Goal: Task Accomplishment & Management: Use online tool/utility

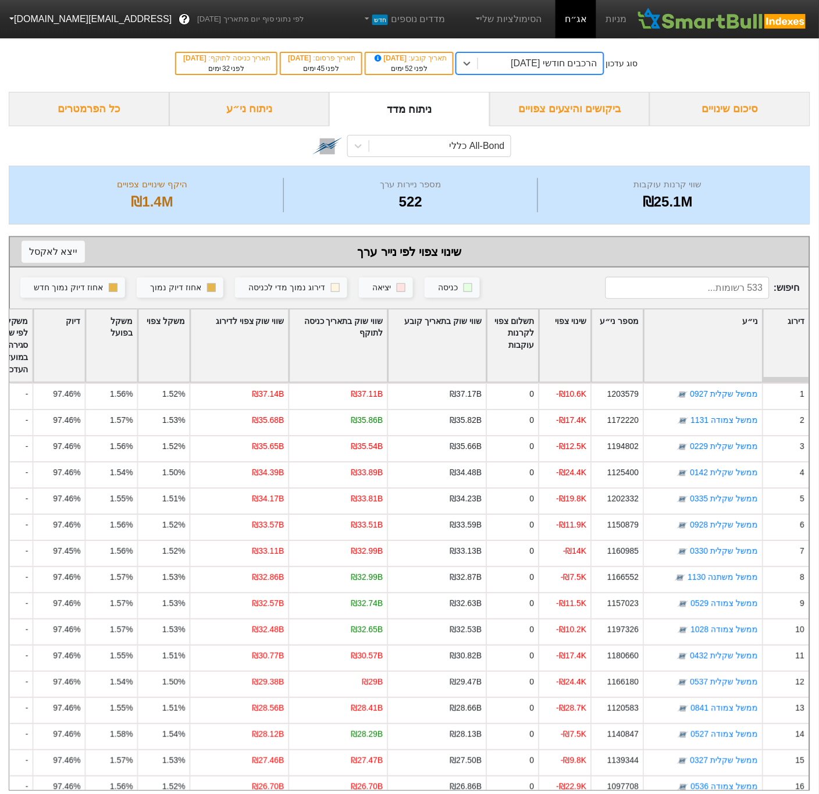
click at [39, 16] on button "[EMAIL_ADDRESS][DOMAIN_NAME]" at bounding box center [89, 19] width 179 height 21
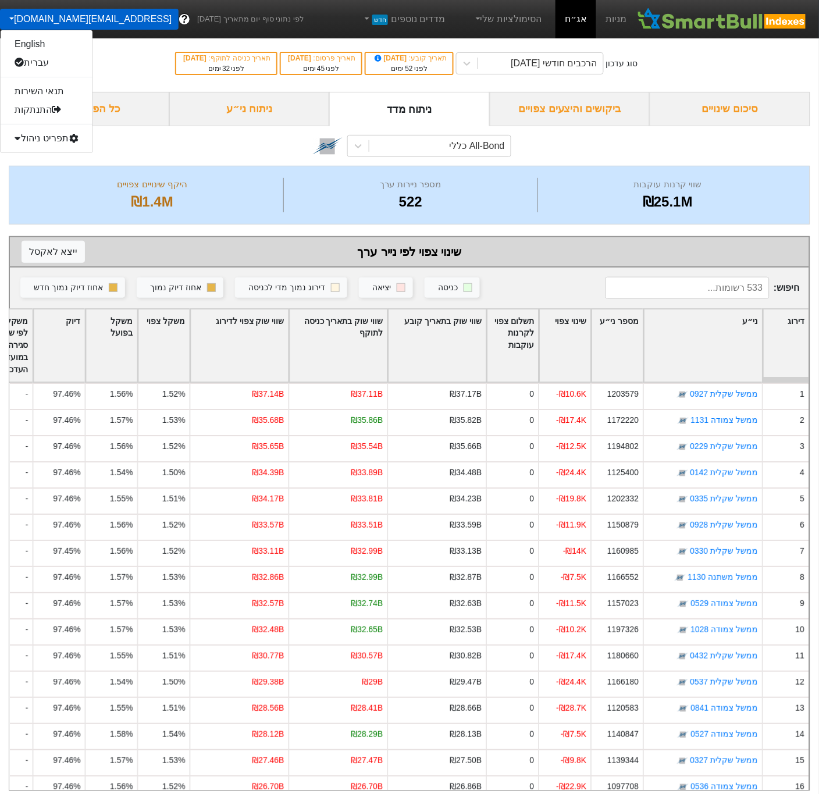
click at [51, 140] on div "תפריט ניהול" at bounding box center [47, 138] width 92 height 19
click at [46, 174] on link "משתמשים" at bounding box center [47, 175] width 92 height 19
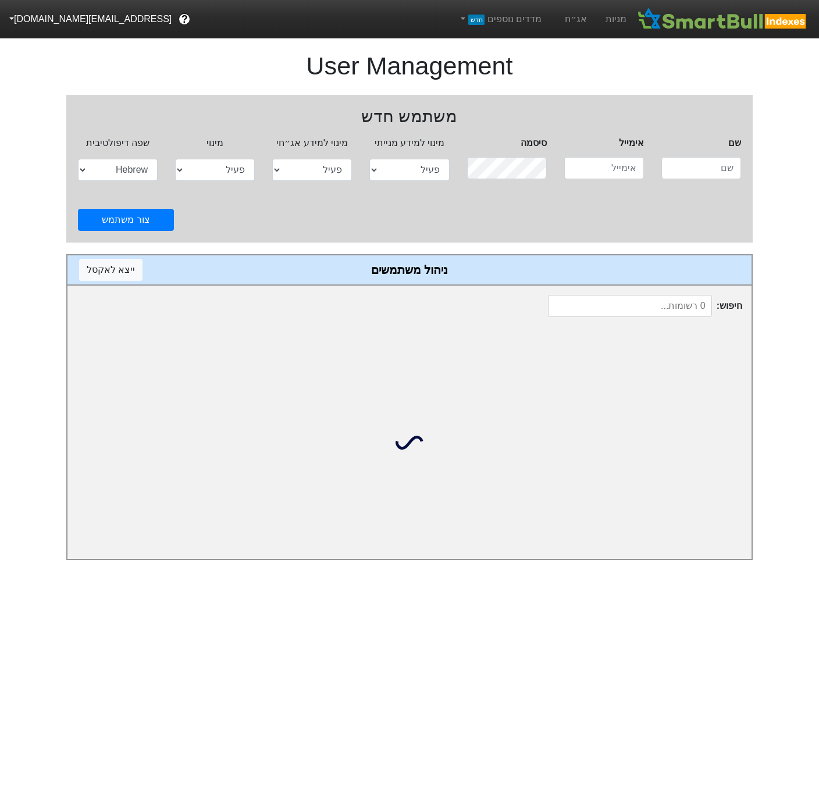
select select "active"
select select "hb"
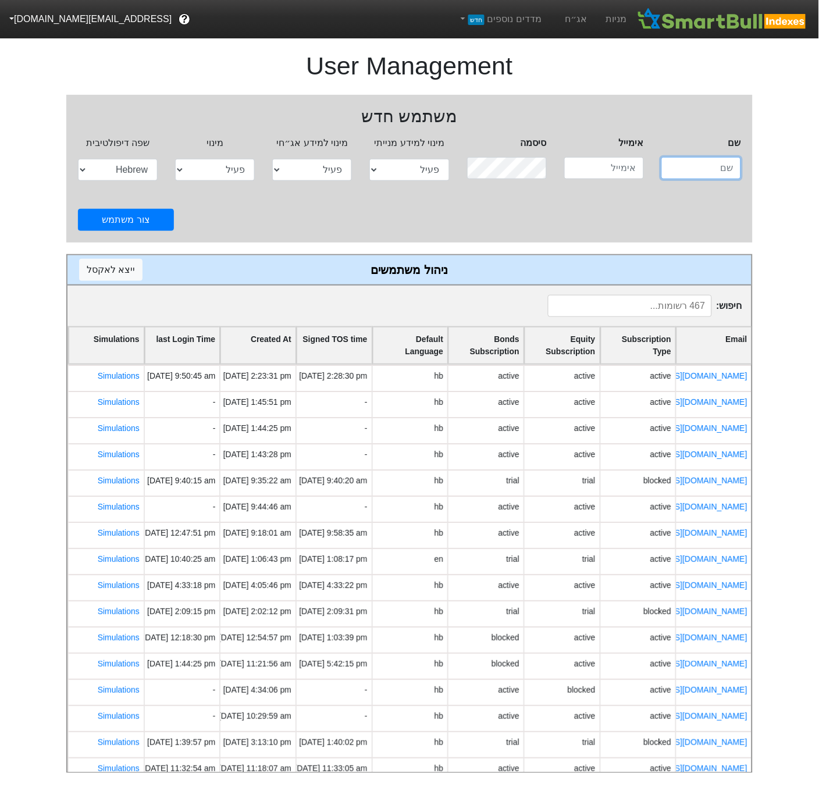
click at [675, 170] on input "text" at bounding box center [701, 168] width 80 height 22
type input "ג"
type input "dror"
click at [664, 307] on input at bounding box center [630, 306] width 164 height 22
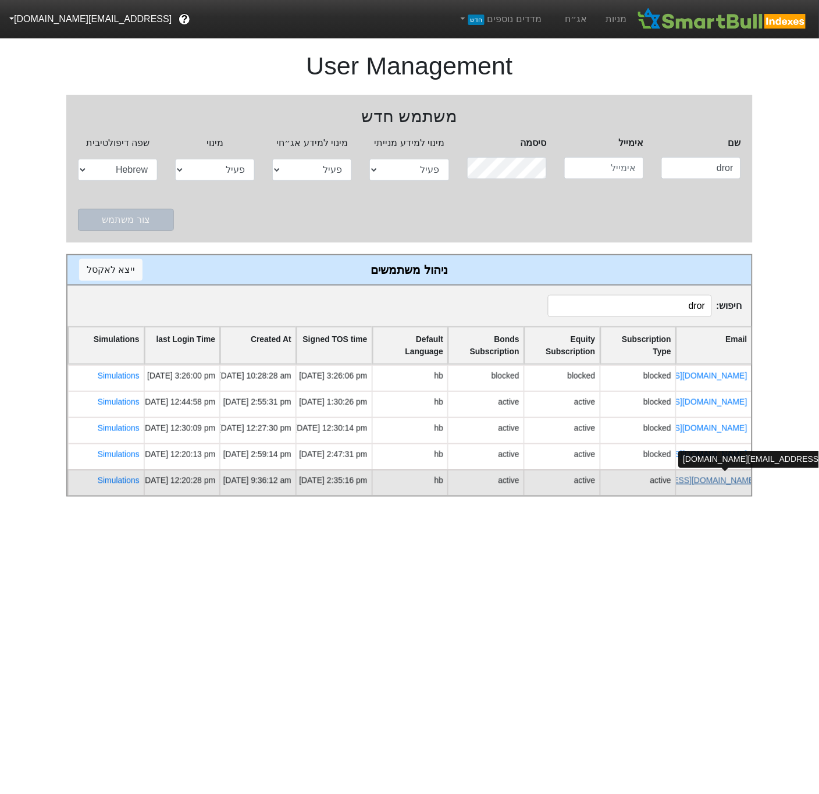
scroll to position [0, -18]
type input "dror"
click at [704, 477] on link "dror.ravid@psagot.co.il" at bounding box center [697, 480] width 137 height 9
select select "active"
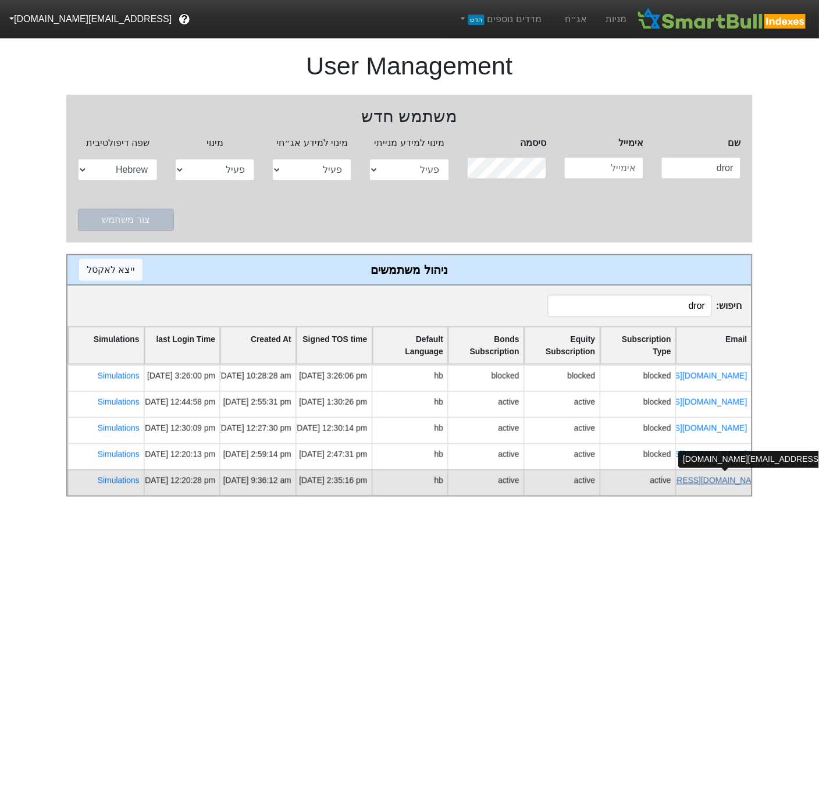
select select "active"
select select "hb"
select select "password"
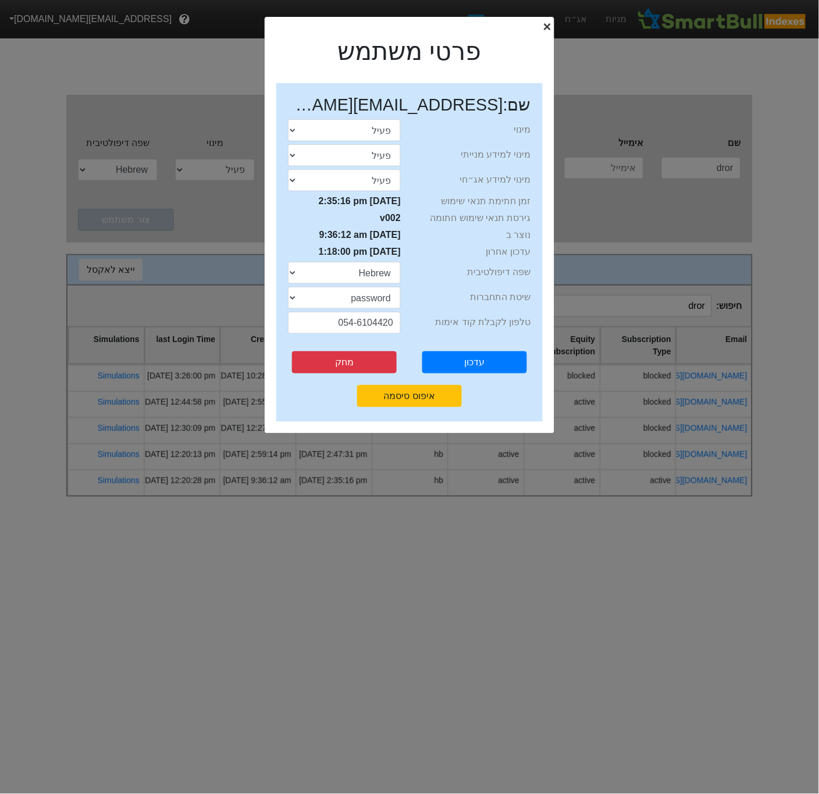
click at [543, 23] on span "×" at bounding box center [547, 27] width 8 height 16
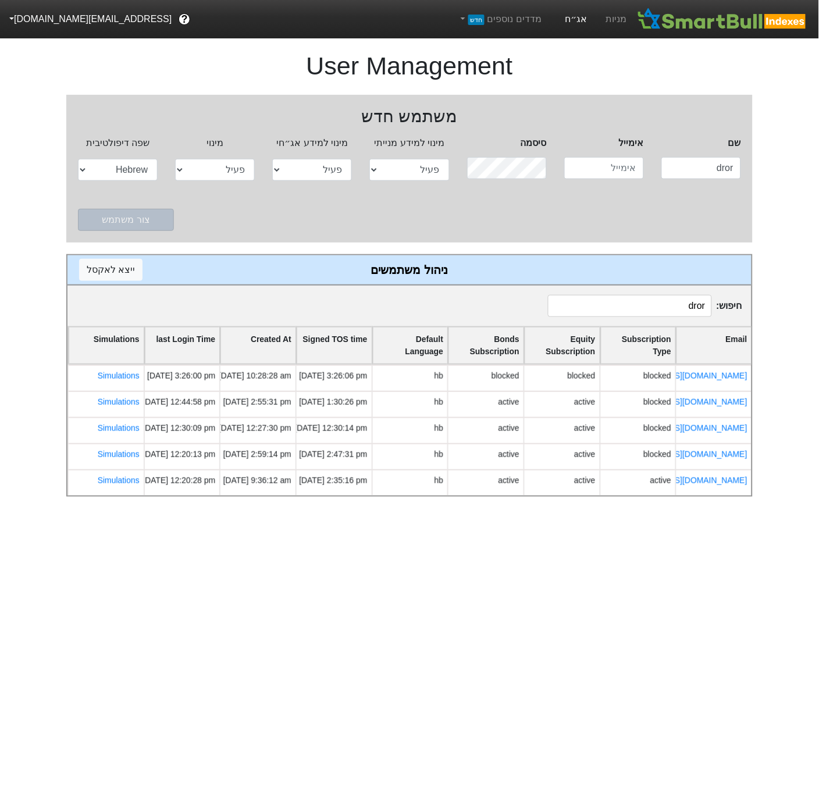
click at [579, 25] on link "אג״ח" at bounding box center [576, 19] width 41 height 38
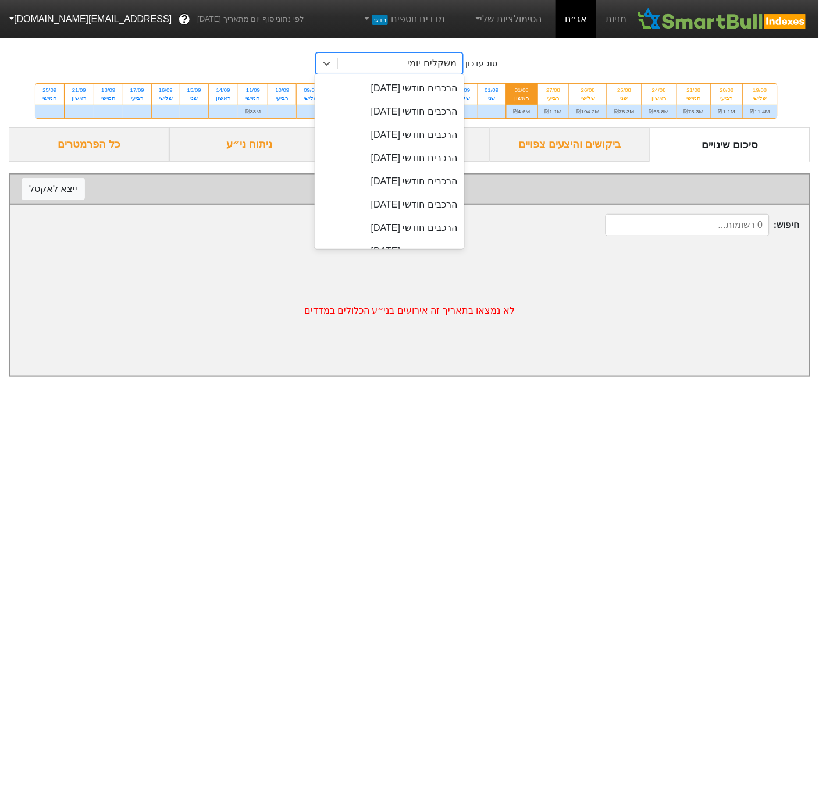
click at [410, 72] on div "משקלים יומי" at bounding box center [400, 63] width 124 height 21
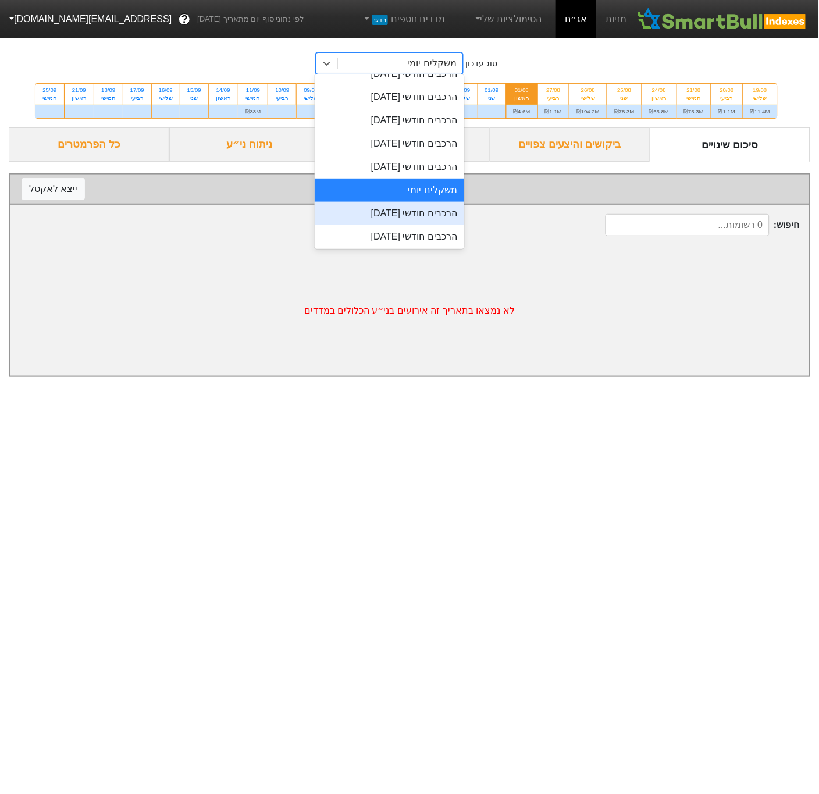
click at [403, 218] on div "הרכבים חודשי [DATE]" at bounding box center [390, 213] width 150 height 23
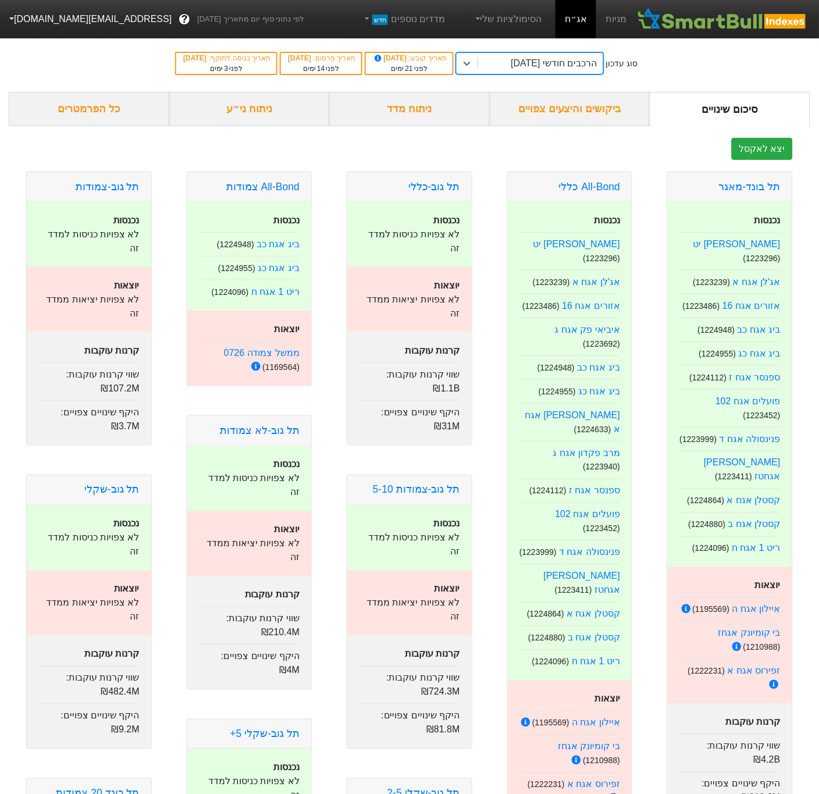
click at [416, 105] on div "ניתוח מדד" at bounding box center [409, 109] width 161 height 34
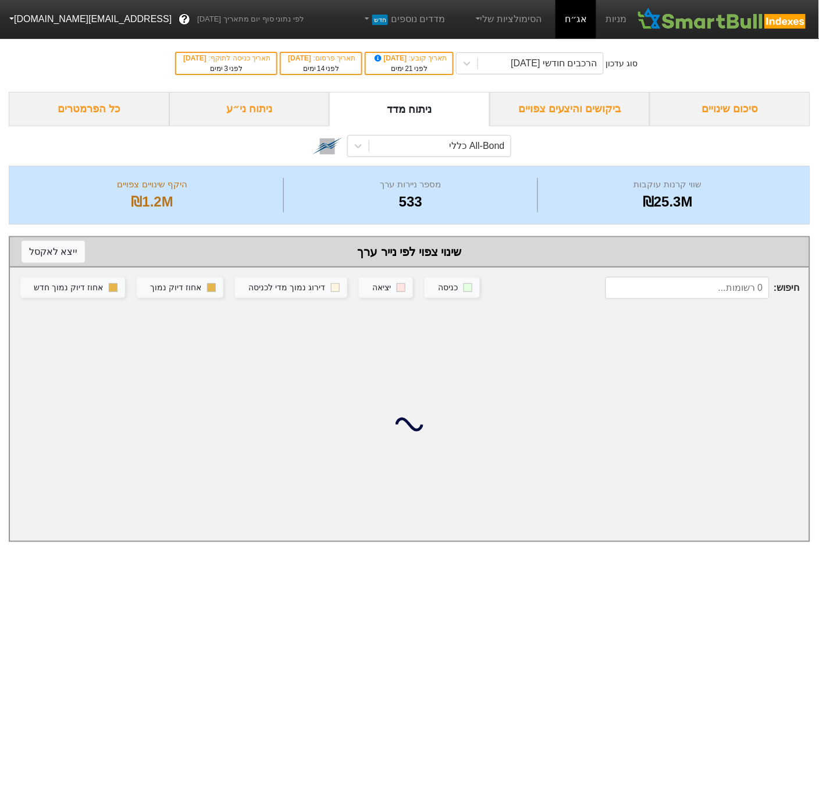
click at [261, 115] on div "ניתוח ני״ע" at bounding box center [249, 109] width 161 height 34
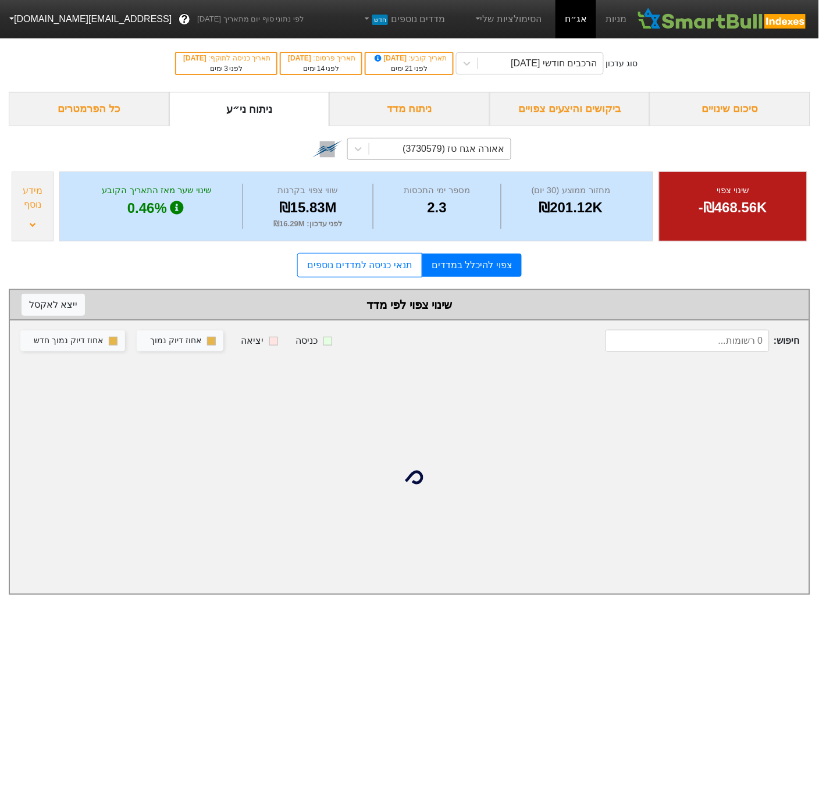
click at [479, 152] on div "אאורה אגח טז (3730579)" at bounding box center [454, 149] width 102 height 14
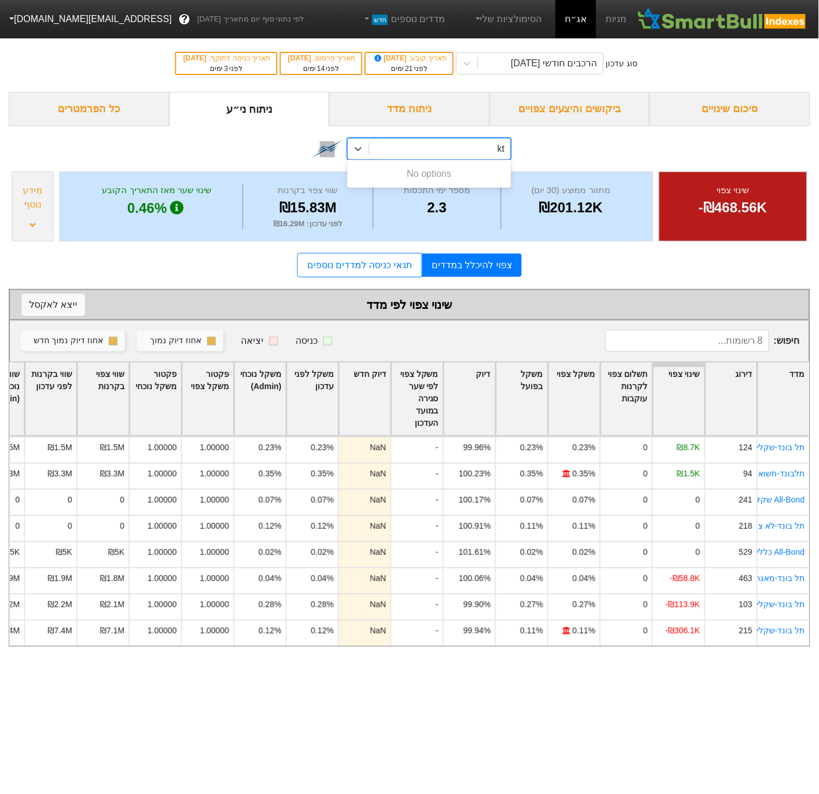
type input "k"
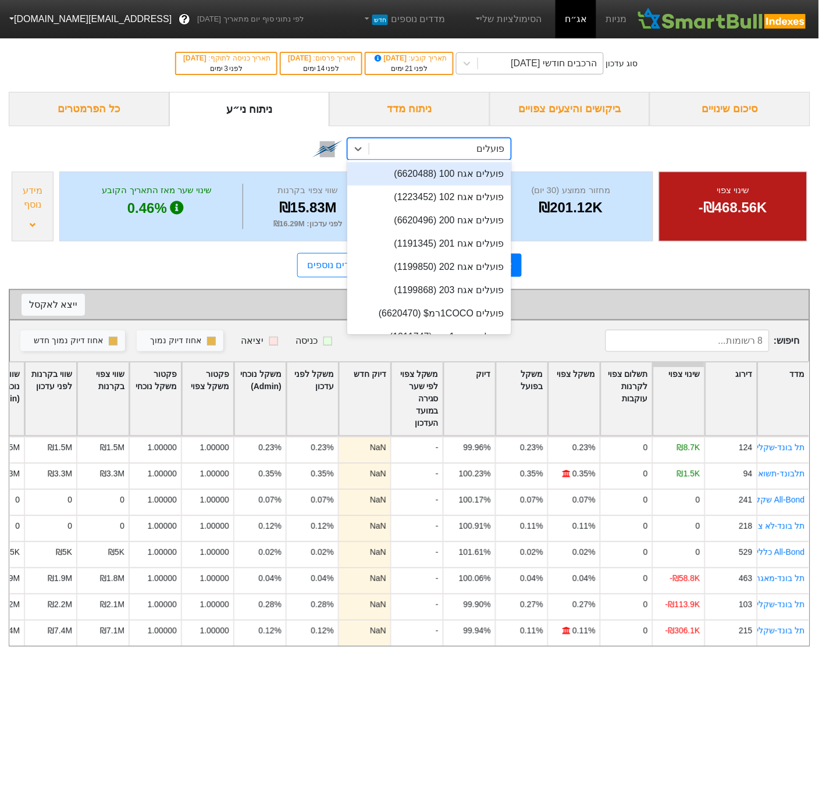
type input "פועלים"
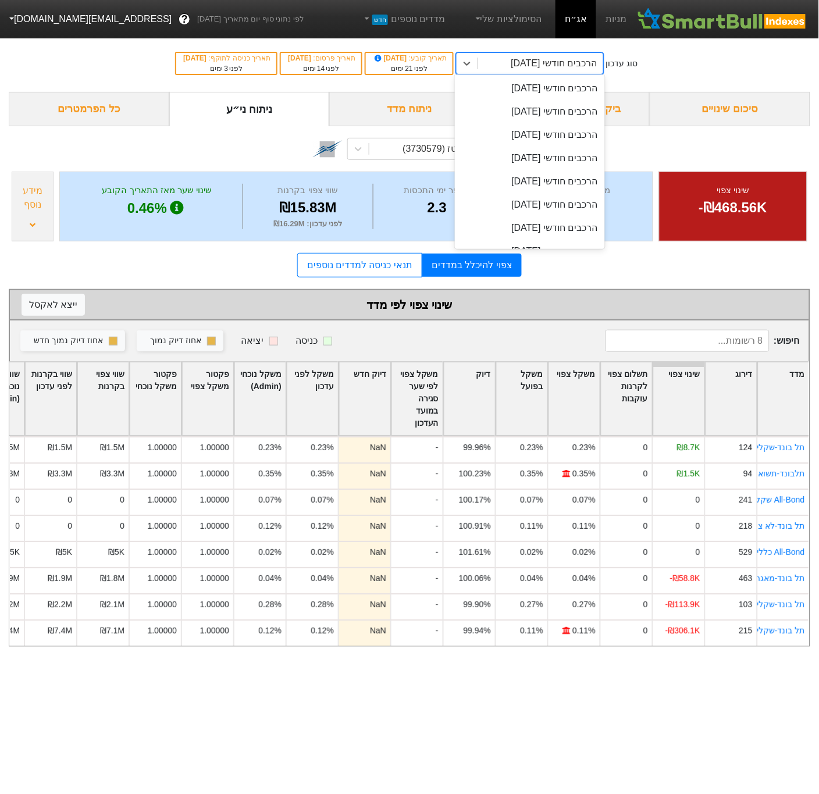
click at [589, 61] on div "הרכבים חודשי [DATE]" at bounding box center [554, 63] width 86 height 14
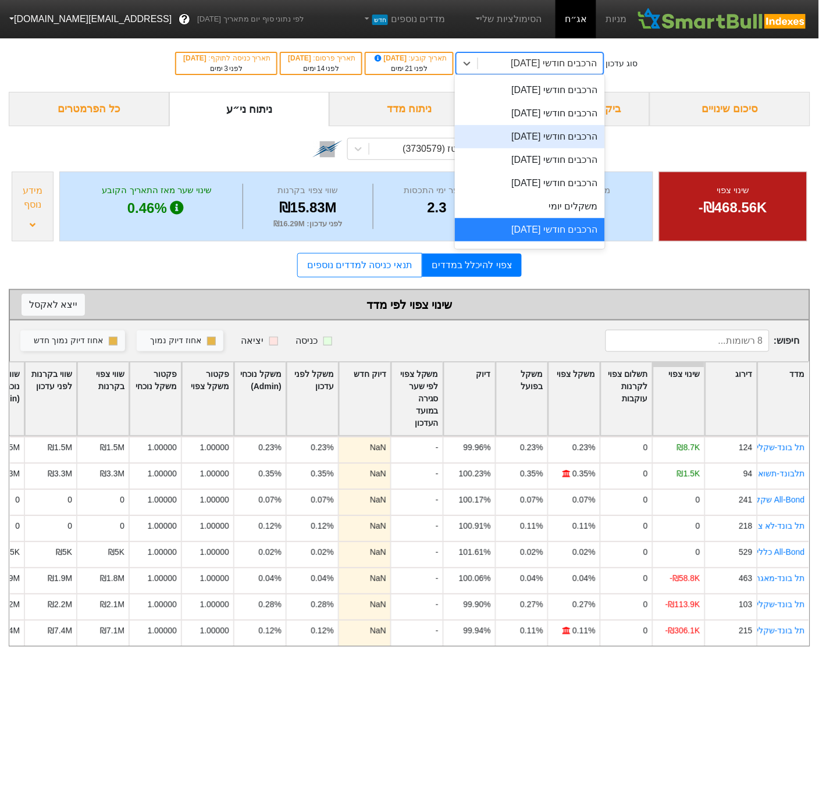
scroll to position [404, 0]
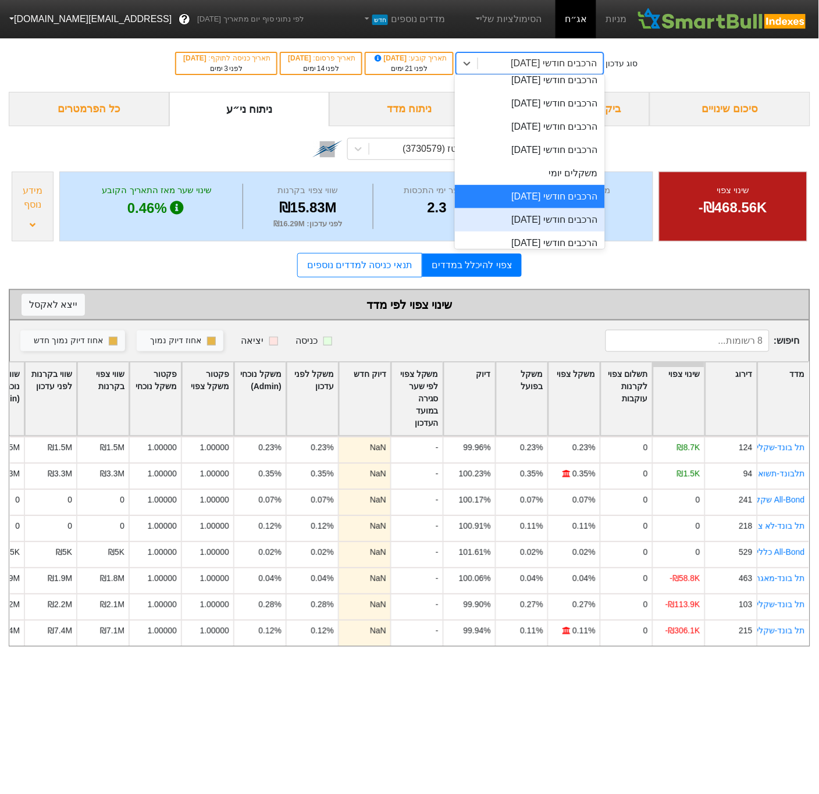
click at [563, 226] on div "הרכבים חודשי [DATE]" at bounding box center [530, 219] width 150 height 23
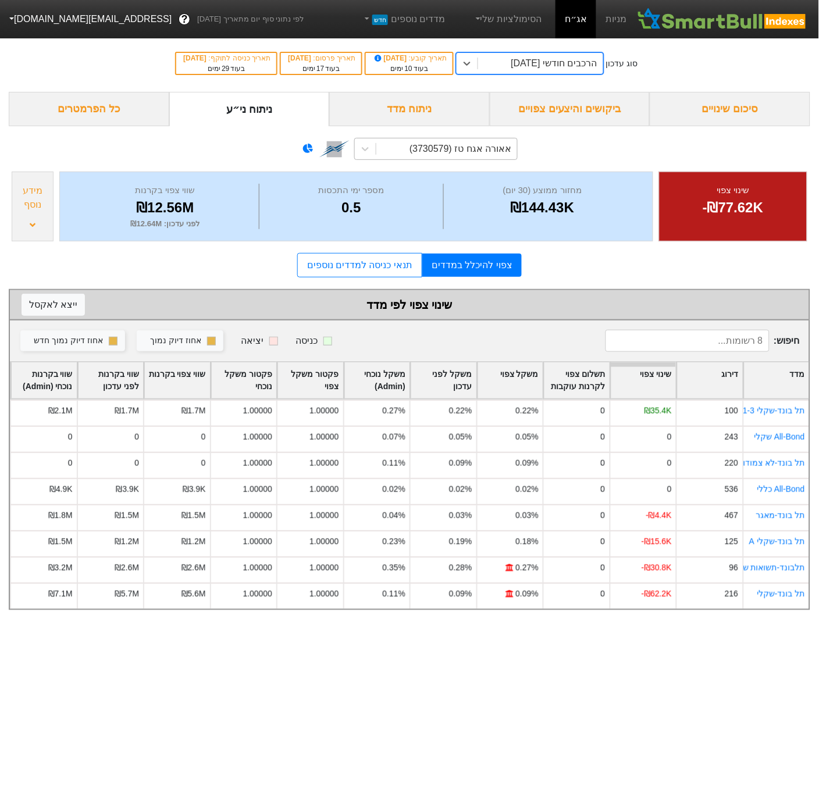
click at [424, 147] on div "אאורה אגח טז (3730579)" at bounding box center [461, 149] width 102 height 14
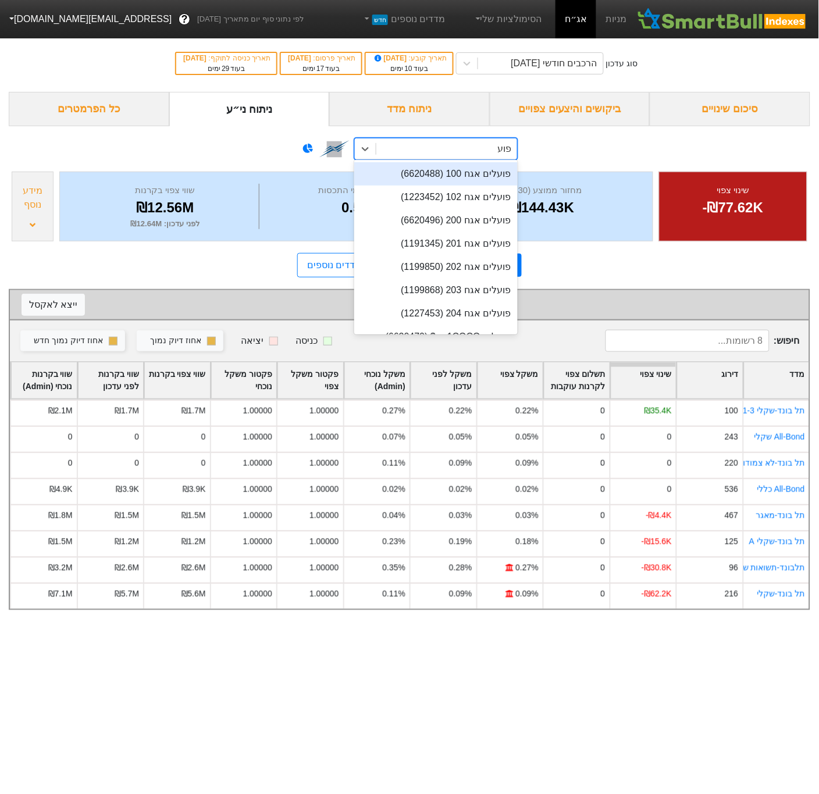
type input "פועלי"
click at [461, 312] on div "פועלים אגח 204 (1227453)" at bounding box center [436, 313] width 164 height 23
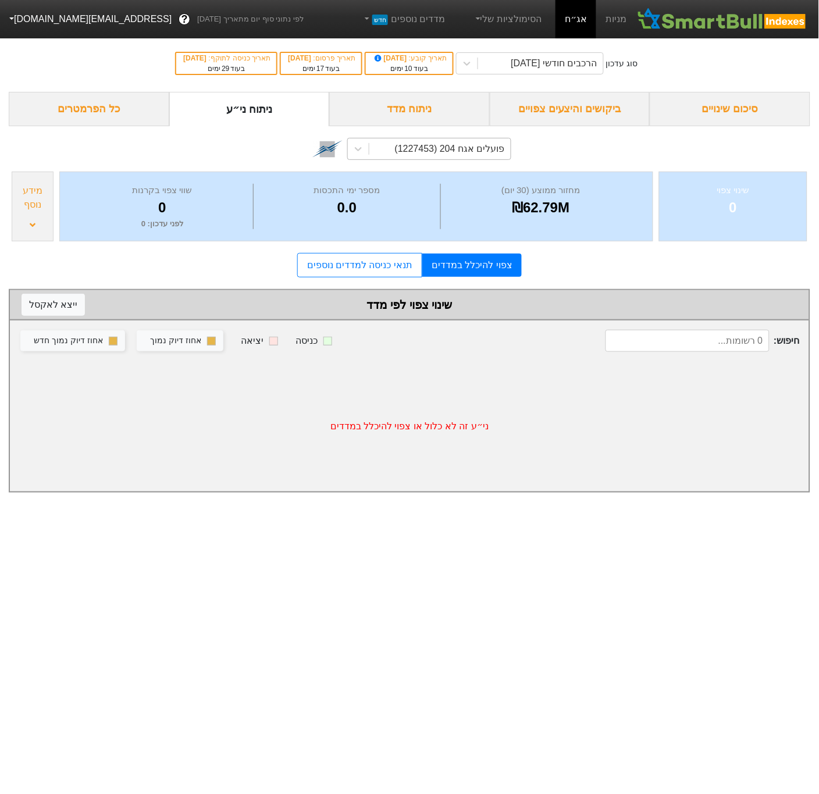
click at [41, 225] on div "מידע נוסף" at bounding box center [33, 207] width 42 height 70
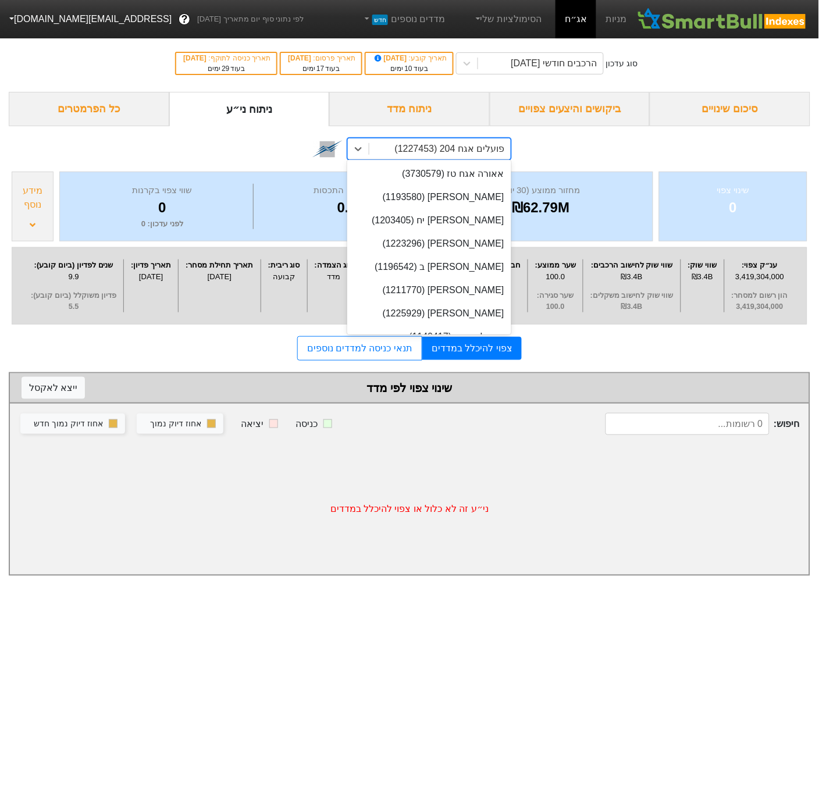
click at [451, 156] on div "פועלים אגח 204 (1227453)" at bounding box center [439, 148] width 141 height 21
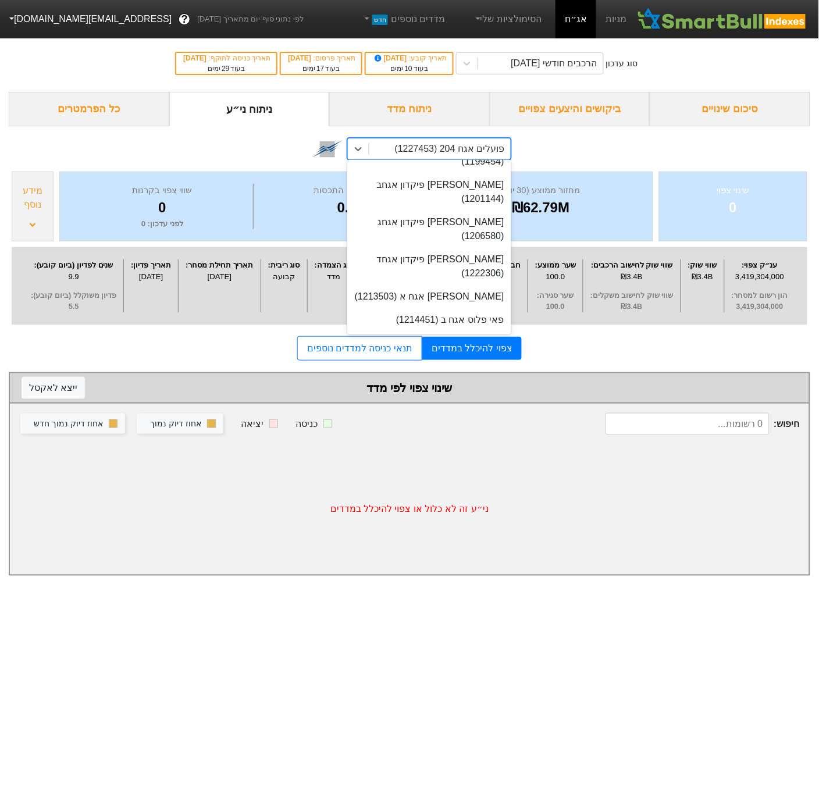
scroll to position [17468, 0]
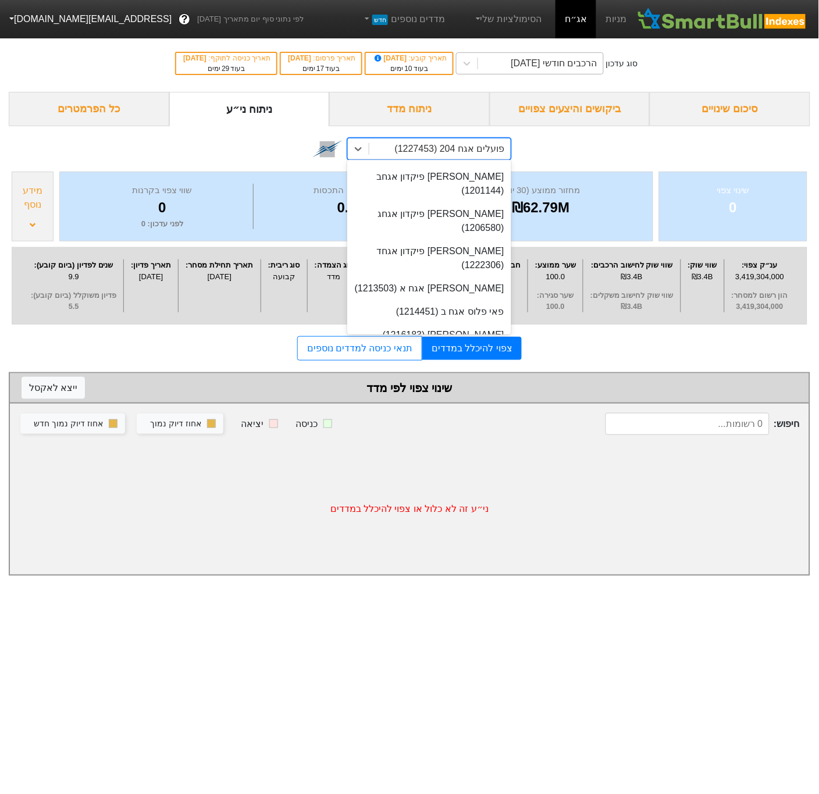
click at [565, 66] on div "הרכבים חודשי [DATE]" at bounding box center [554, 63] width 86 height 14
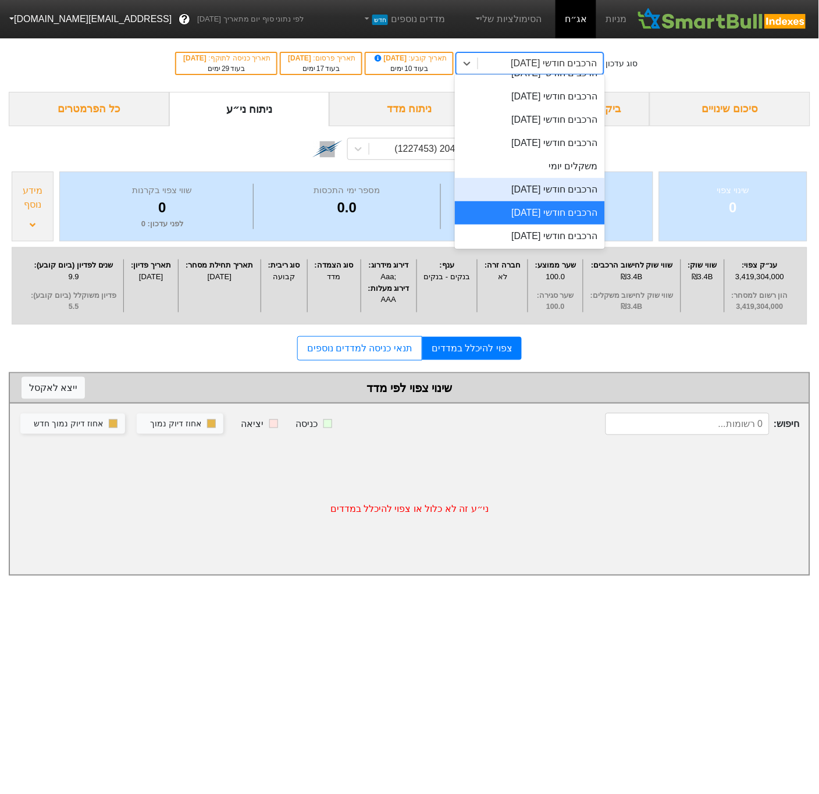
scroll to position [419, 0]
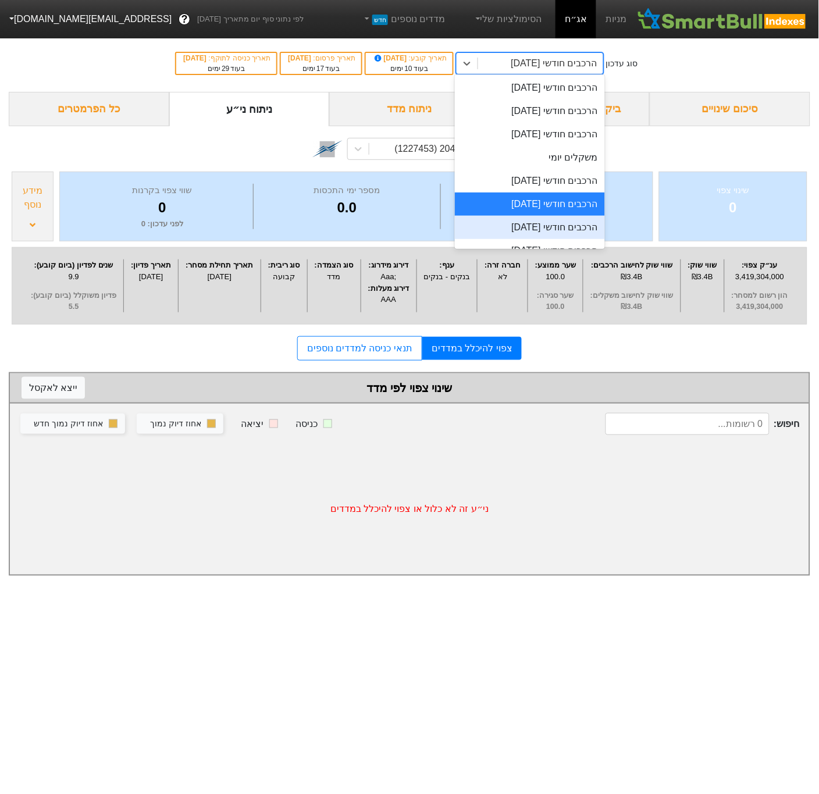
click at [570, 234] on div "הרכבים חודשי [DATE]" at bounding box center [530, 227] width 150 height 23
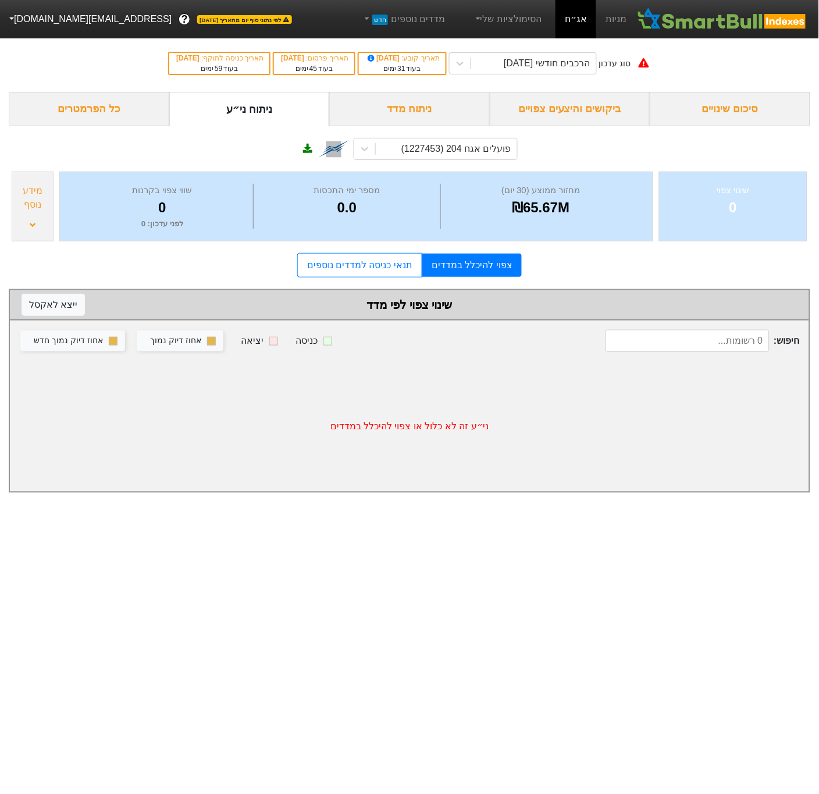
click at [35, 217] on div "מידע נוסף" at bounding box center [33, 207] width 42 height 70
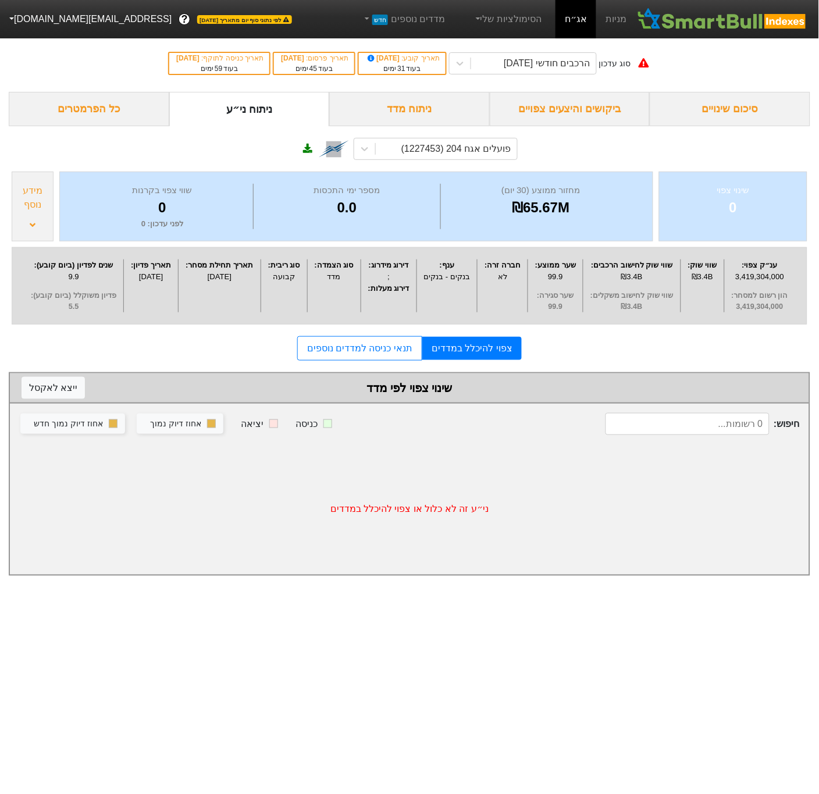
click at [10, 20] on button "[EMAIL_ADDRESS][DOMAIN_NAME]" at bounding box center [89, 19] width 179 height 21
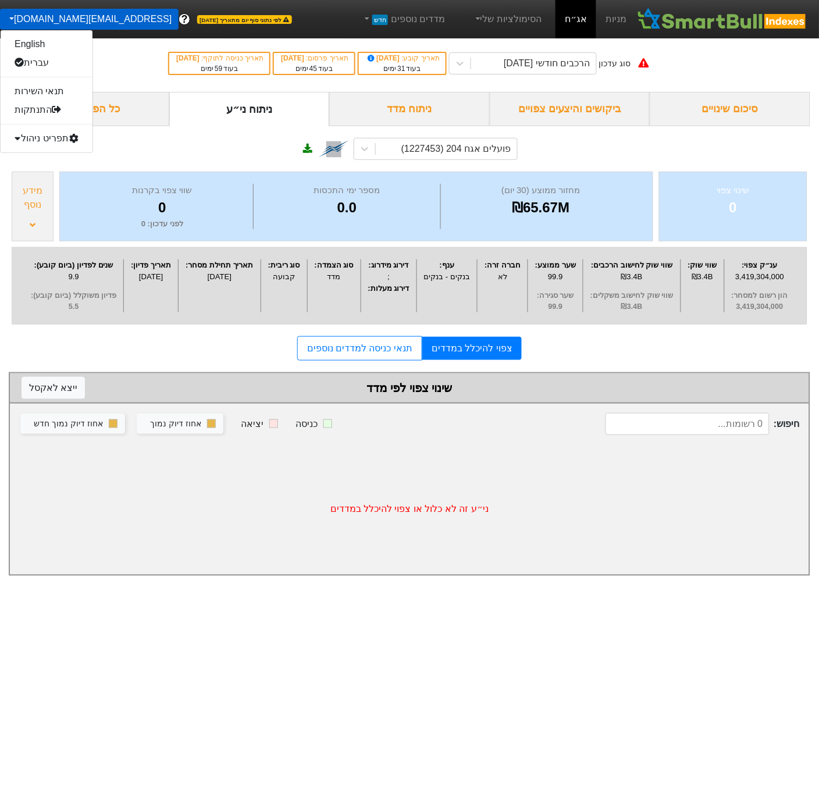
click at [62, 137] on div "תפריט ניהול" at bounding box center [47, 138] width 92 height 19
click at [56, 156] on link "טעינת נתונים" at bounding box center [47, 157] width 92 height 19
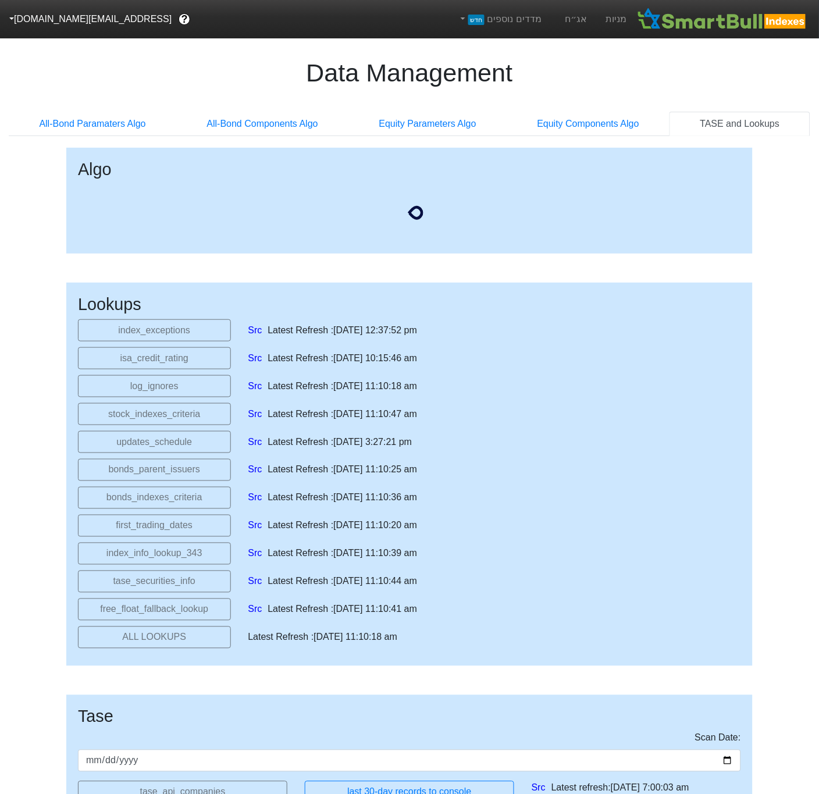
select select "[DATE]T00:00:00.000Z"
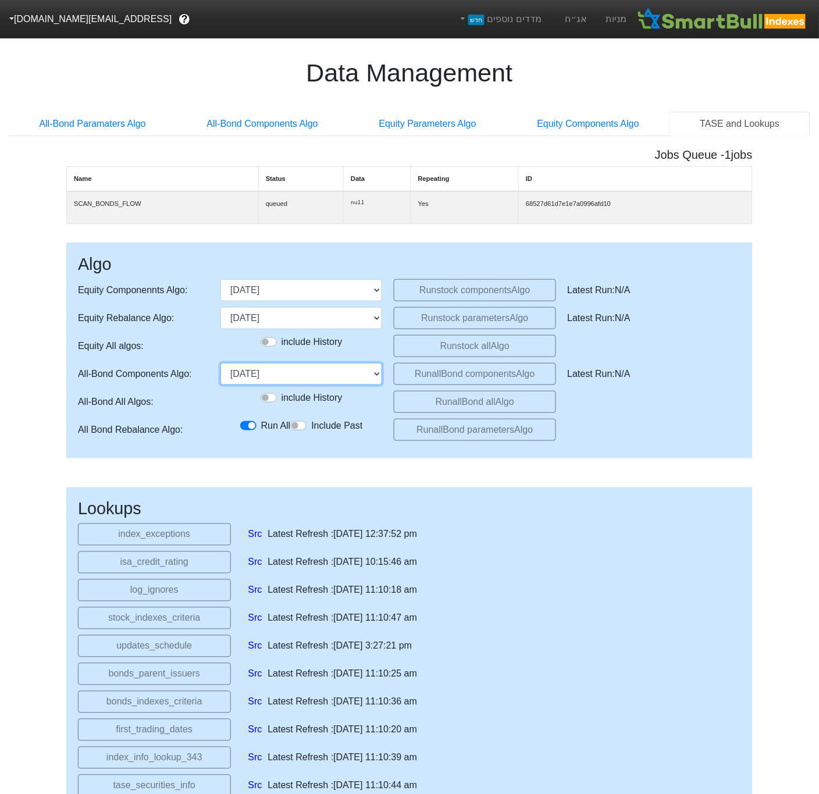
click at [379, 382] on select "[DATE] [DATE] [DATE] [DATE] [DATE] [DATE] [DATE] [DATE] [DATE] [DATE] [DATE] [D…" at bounding box center [301, 374] width 162 height 22
select select "[DATE]T00:00:00.000Z"
click at [220, 369] on select "[DATE] [DATE] [DATE] [DATE] [DATE] [DATE] [DATE] [DATE] [DATE] [DATE] [DATE] [D…" at bounding box center [301, 374] width 162 height 22
click at [472, 383] on button "Run allBond components Algo" at bounding box center [475, 374] width 162 height 22
click at [573, 21] on link "אג״ח" at bounding box center [576, 19] width 41 height 38
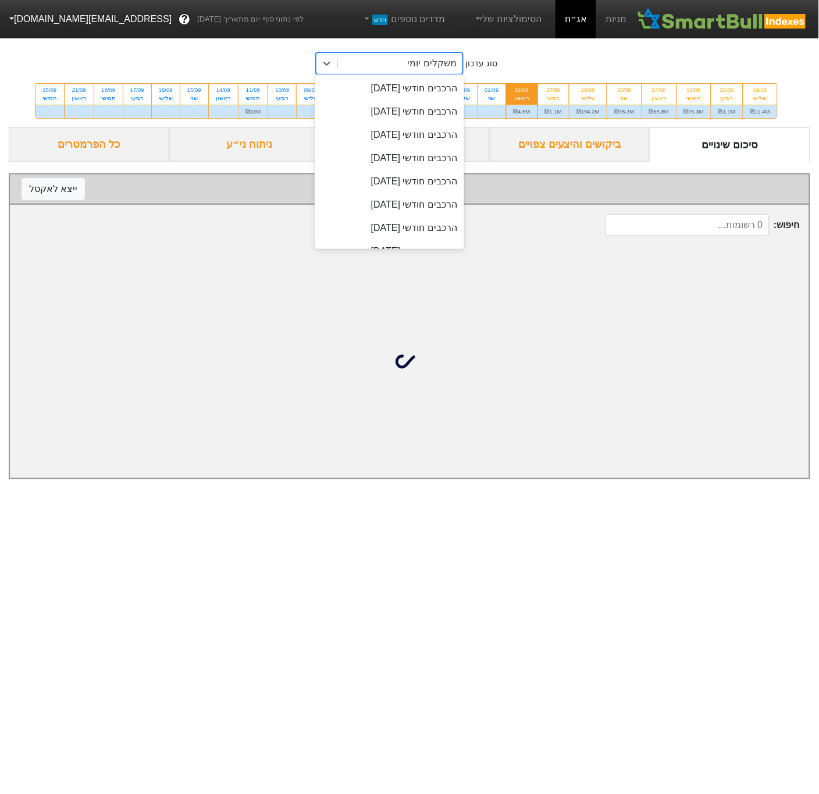
click at [392, 65] on div "משקלים יומי" at bounding box center [400, 63] width 124 height 21
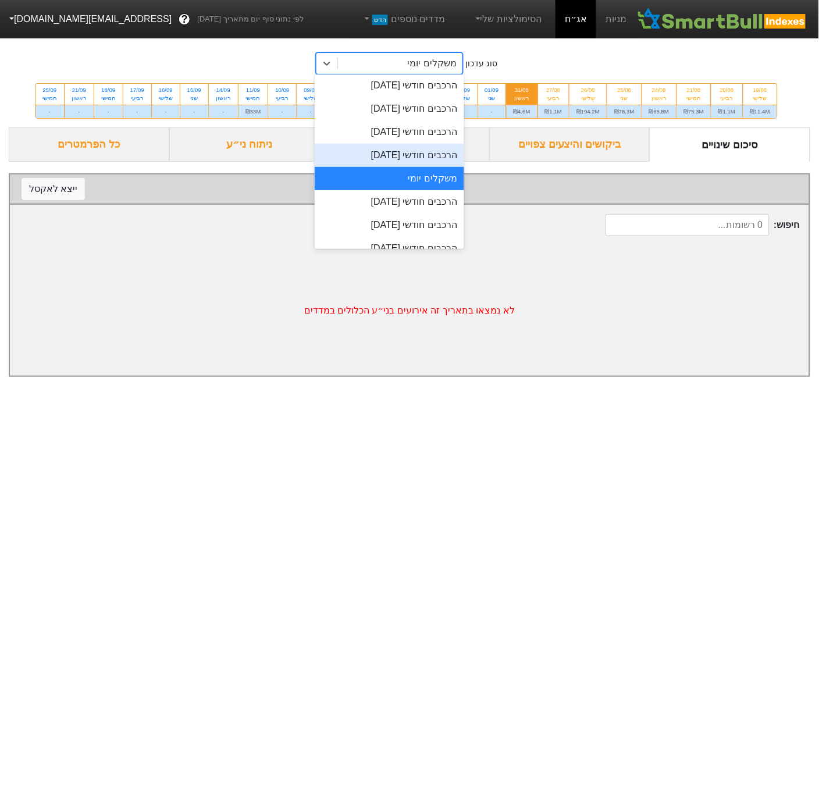
scroll to position [450, 0]
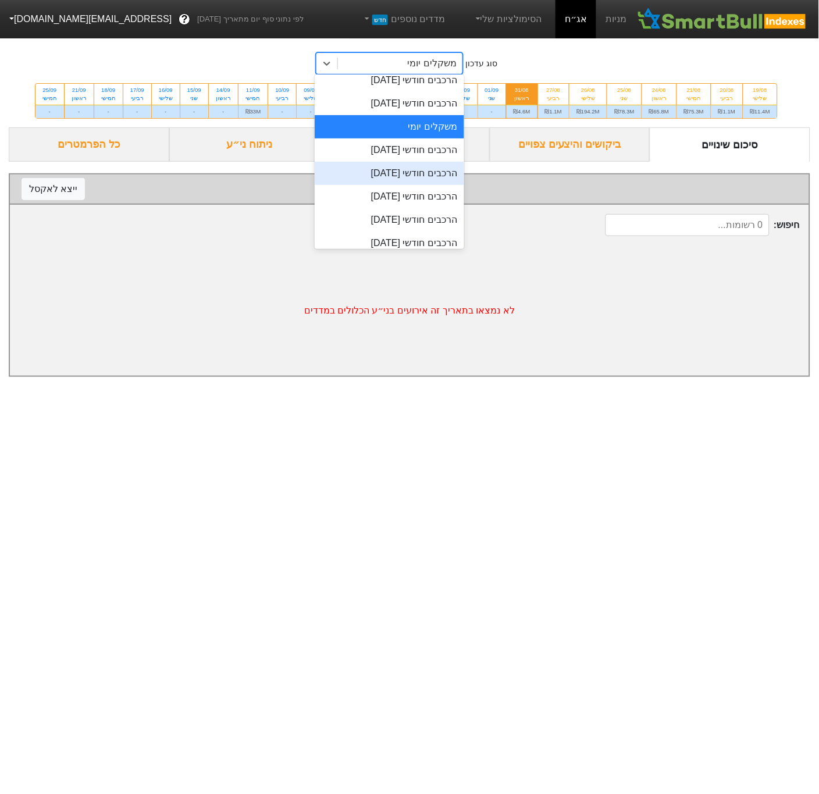
click at [392, 179] on div "הרכבים חודשי [DATE]" at bounding box center [390, 173] width 150 height 23
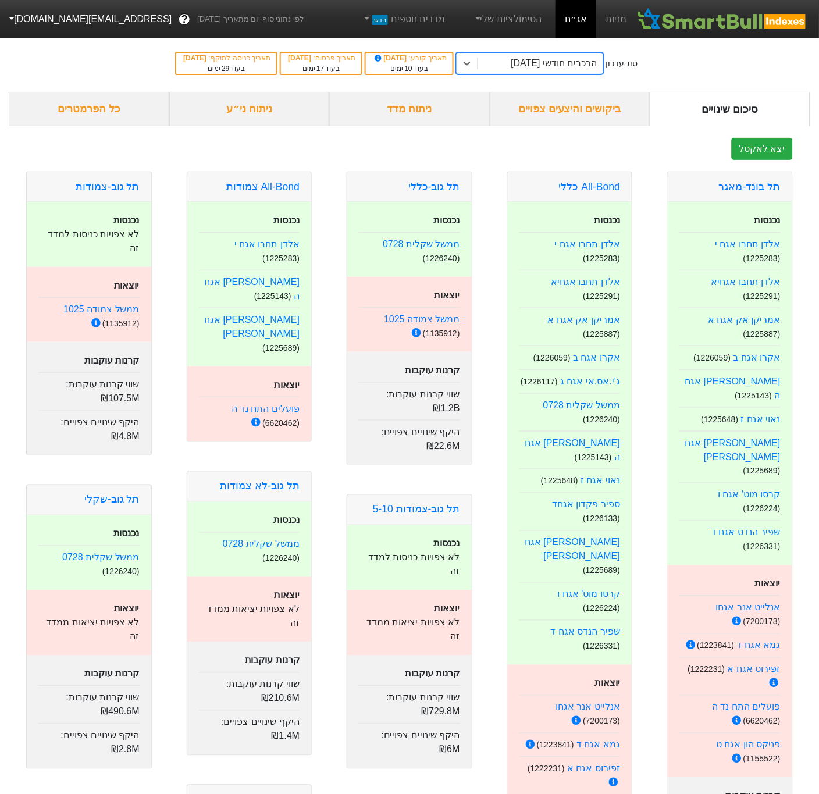
click at [273, 106] on div "ניתוח ני״ע" at bounding box center [249, 109] width 161 height 34
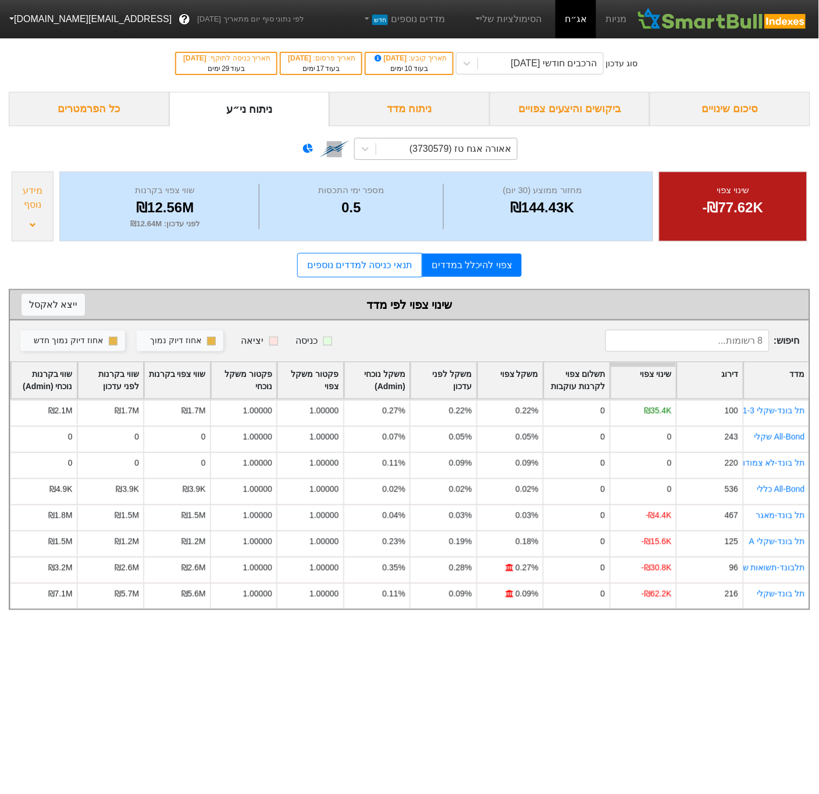
click at [414, 154] on div "אאורה אגח טז (3730579)" at bounding box center [446, 148] width 141 height 21
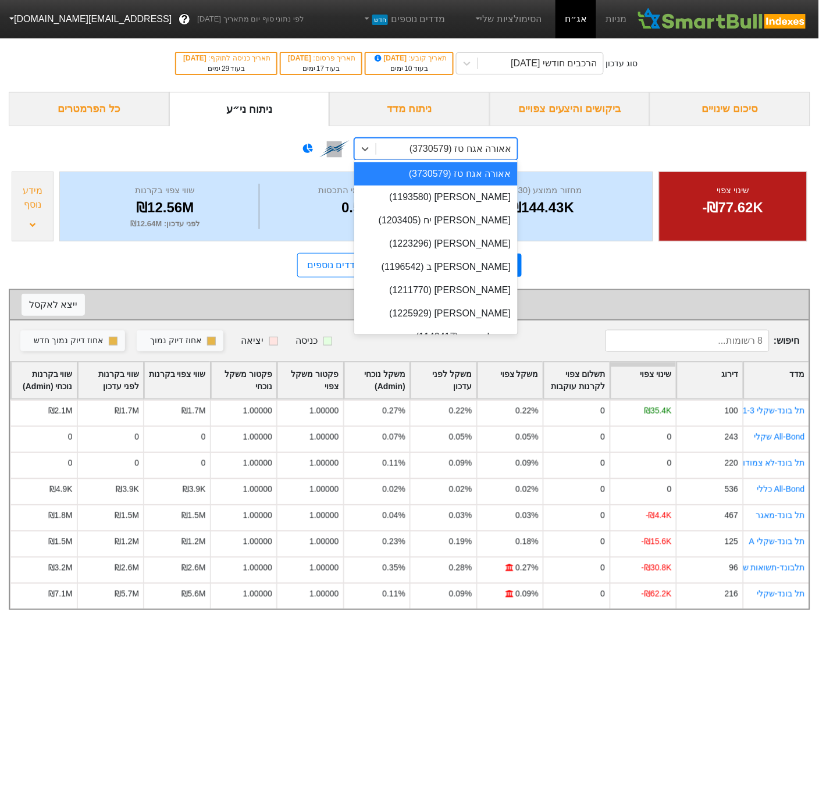
type input "פ"
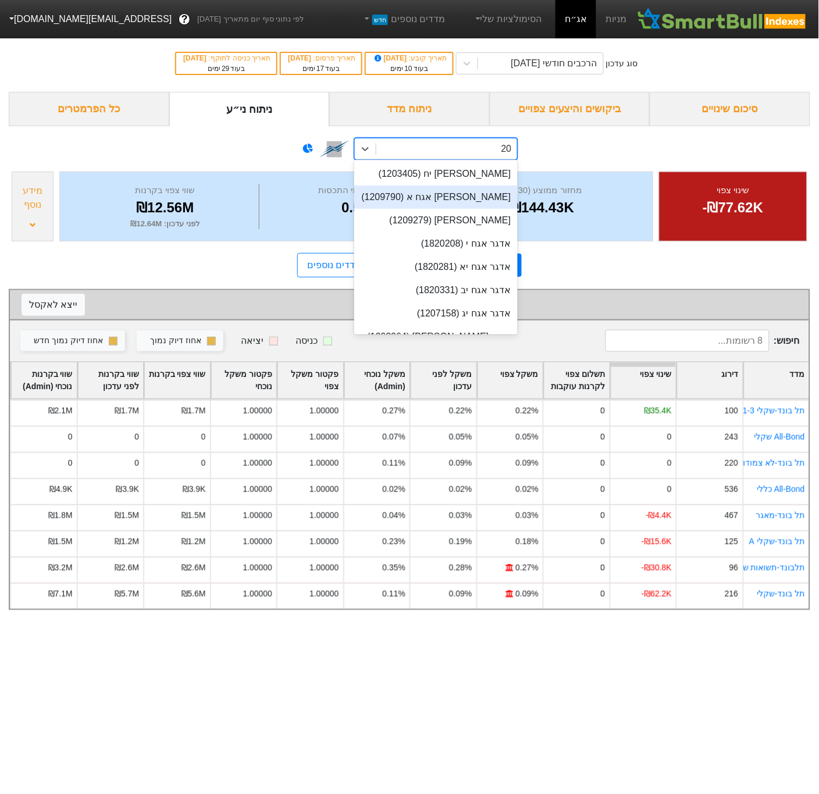
type input "204"
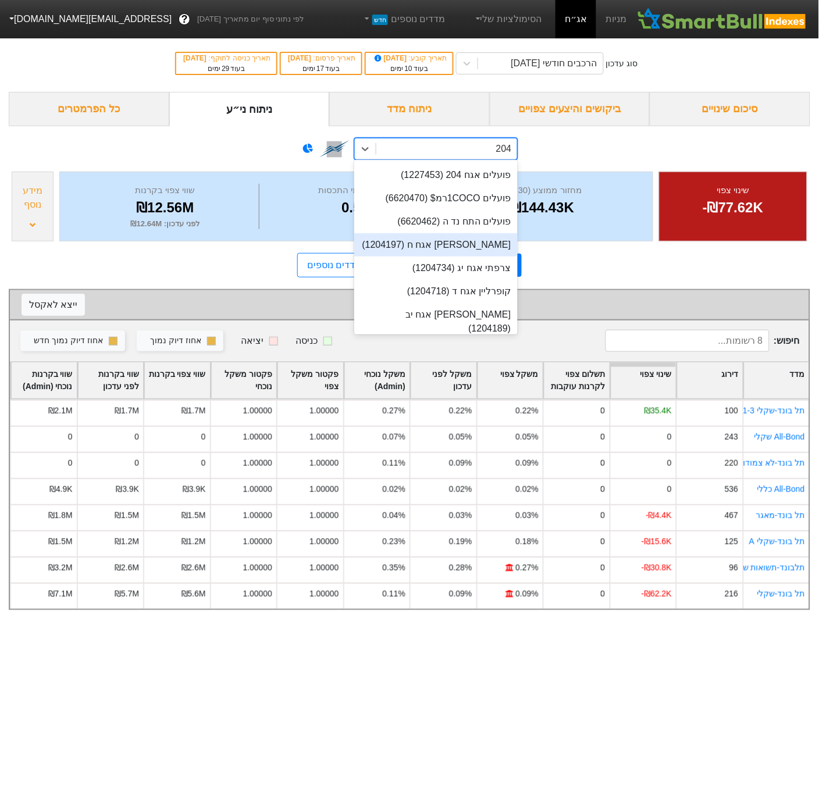
scroll to position [340, 0]
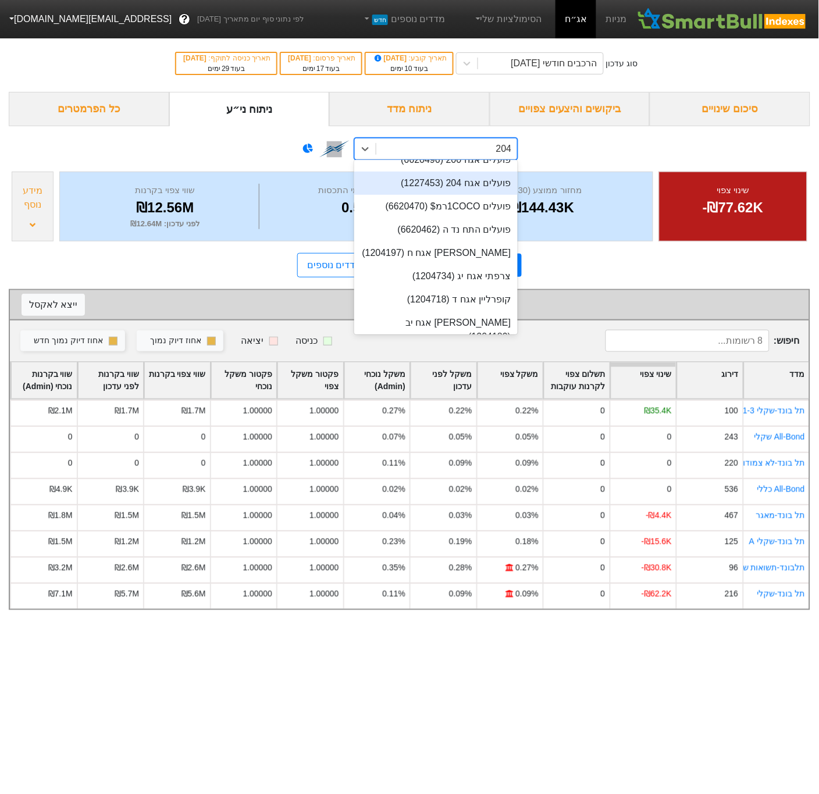
click at [457, 187] on div "פועלים אגח 204 (1227453)" at bounding box center [436, 183] width 164 height 23
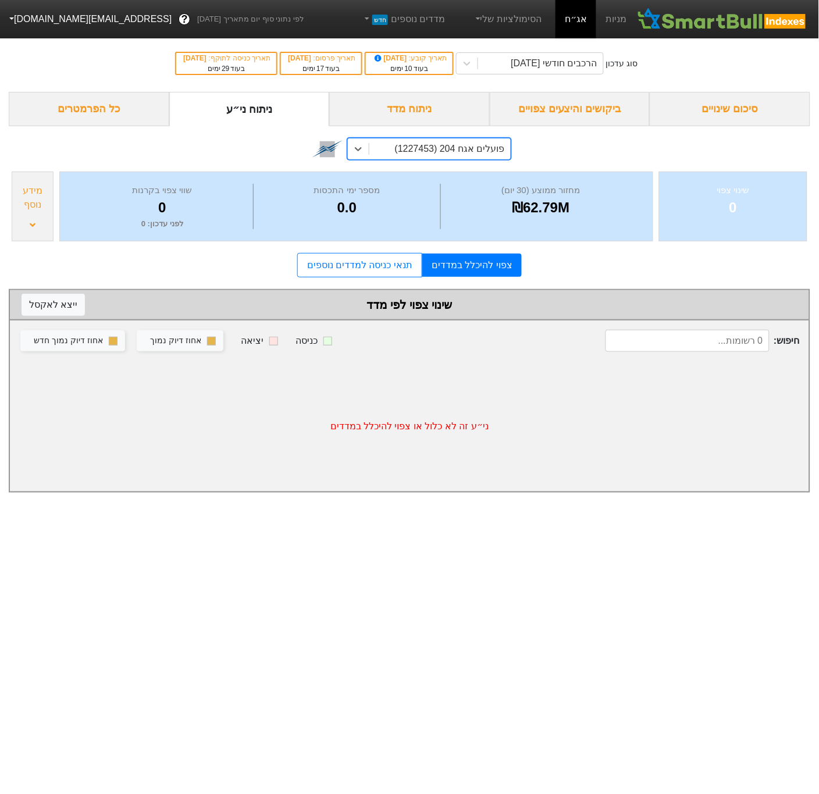
click at [18, 218] on div "מידע נוסף" at bounding box center [33, 207] width 42 height 70
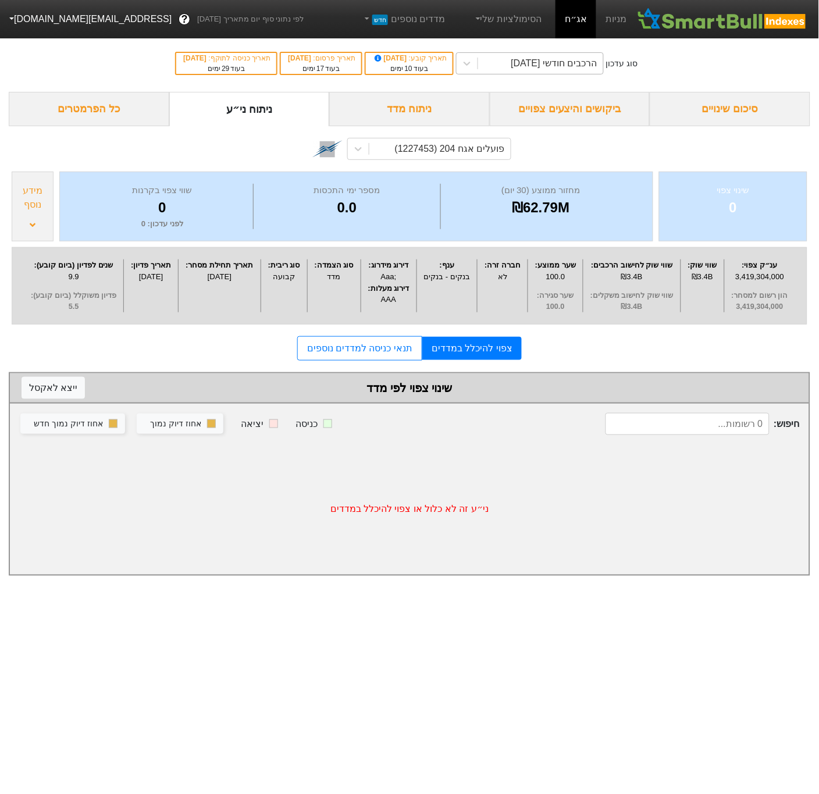
click at [592, 61] on div "הרכבים חודשי [DATE]" at bounding box center [554, 63] width 86 height 14
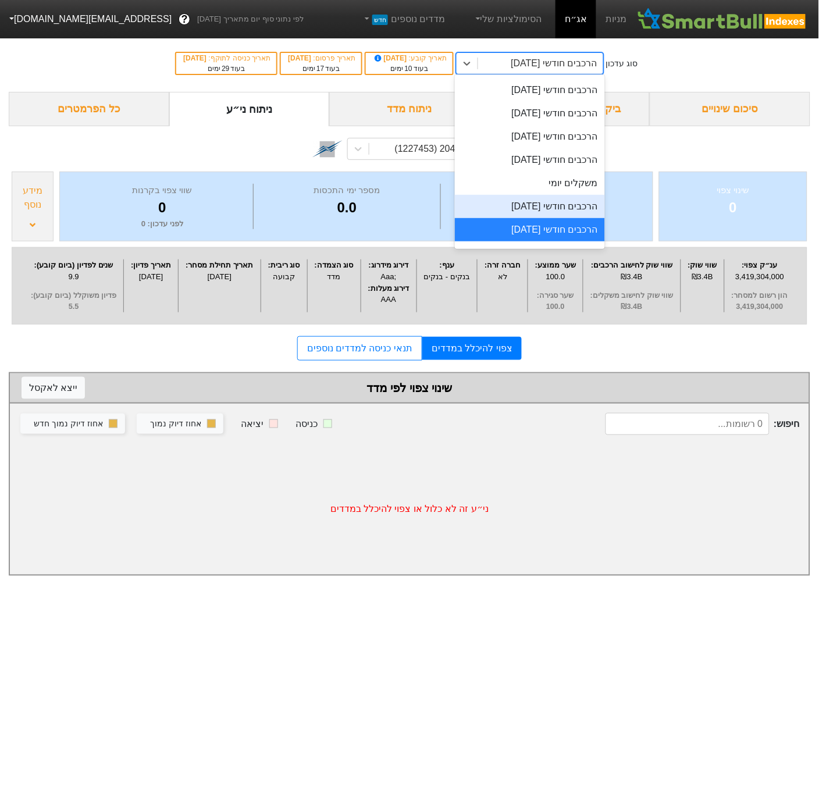
scroll to position [402, 0]
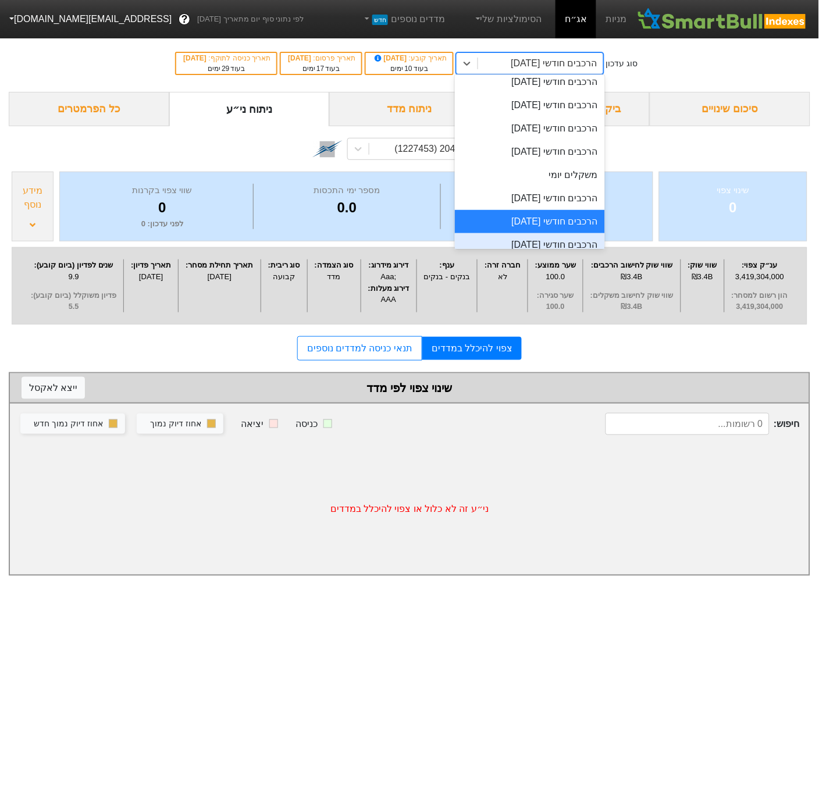
click at [539, 244] on div "הרכבים חודשי [DATE]" at bounding box center [530, 244] width 150 height 23
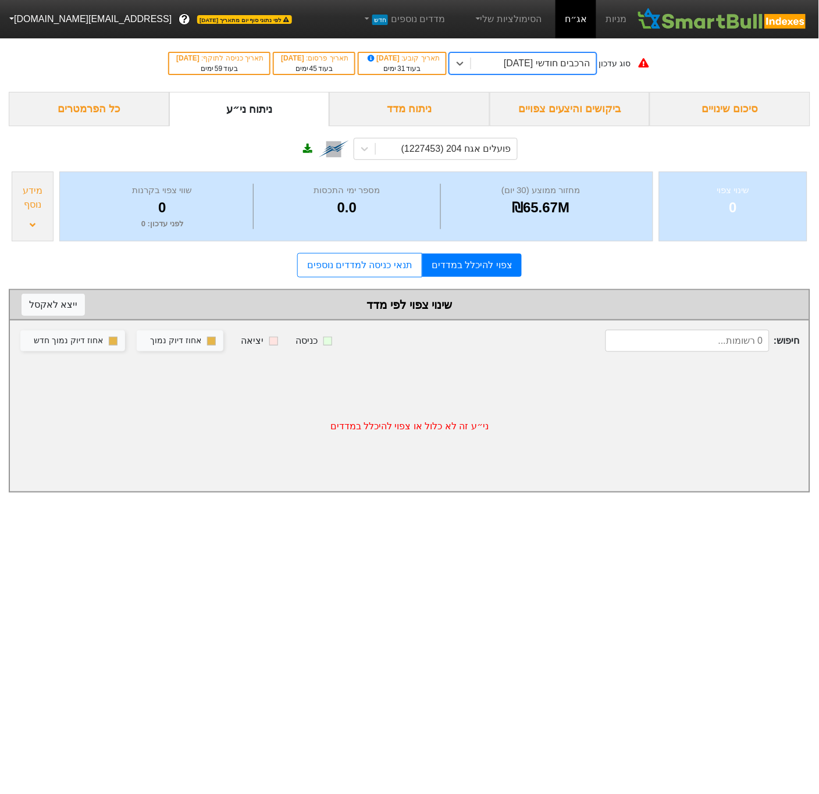
click at [13, 200] on div "מידע נוסף" at bounding box center [33, 207] width 42 height 70
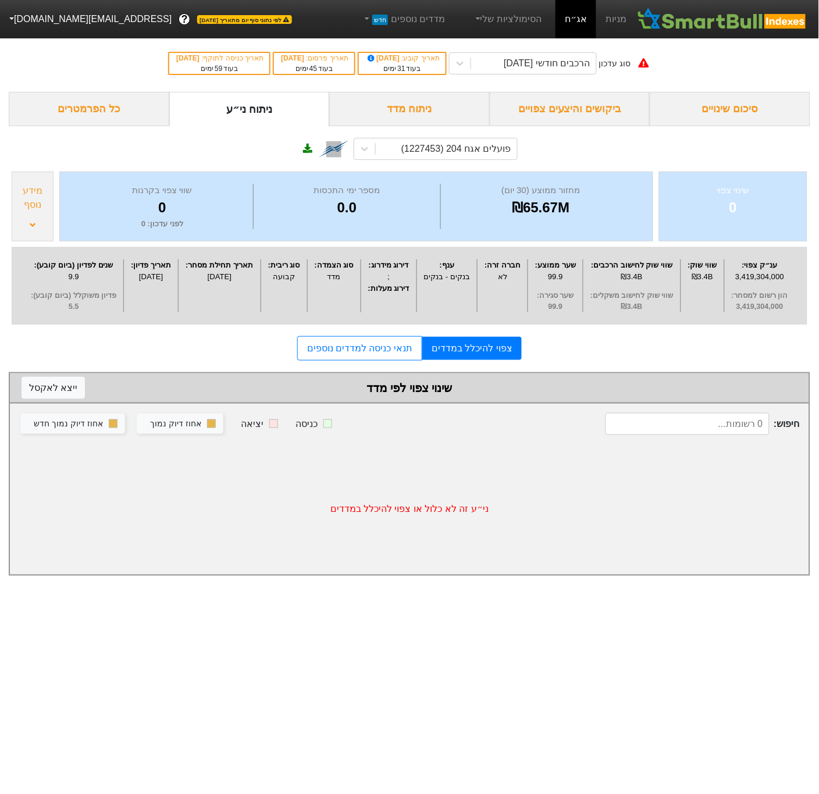
click at [13, 200] on div "מידע נוסף" at bounding box center [33, 207] width 42 height 70
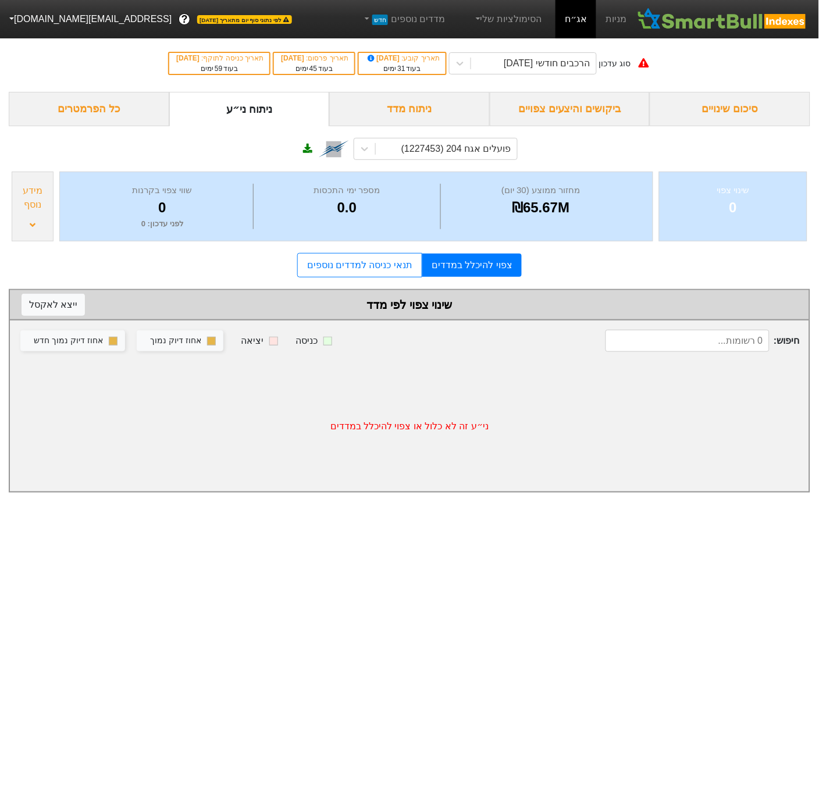
click at [51, 26] on button "[EMAIL_ADDRESS][DOMAIN_NAME]" at bounding box center [89, 19] width 179 height 21
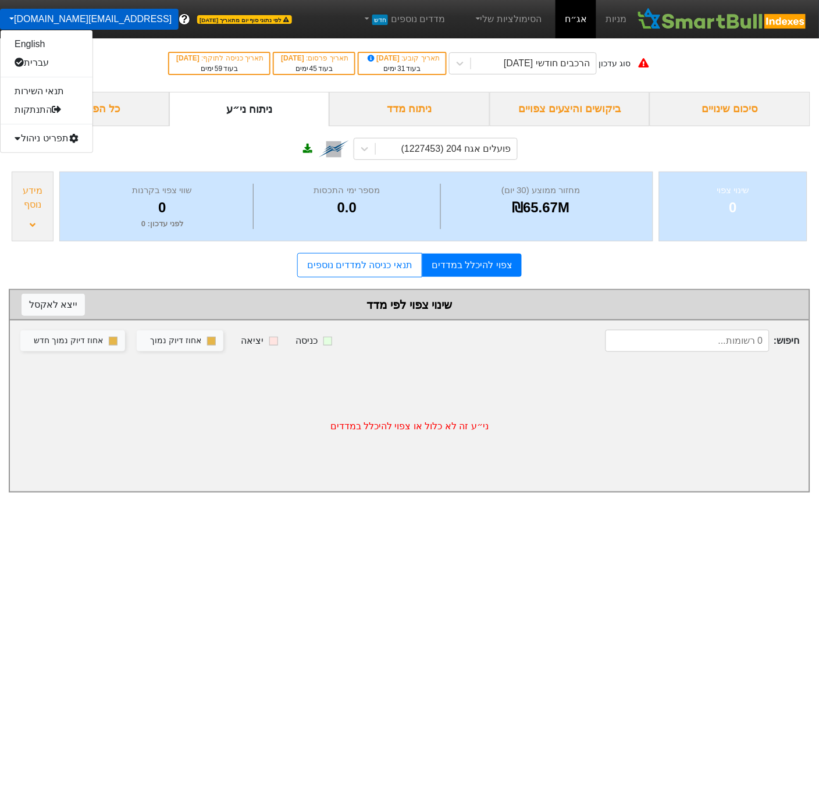
click at [49, 138] on div "תפריט ניהול" at bounding box center [47, 138] width 92 height 19
click at [49, 152] on link "טעינת נתונים" at bounding box center [47, 157] width 92 height 19
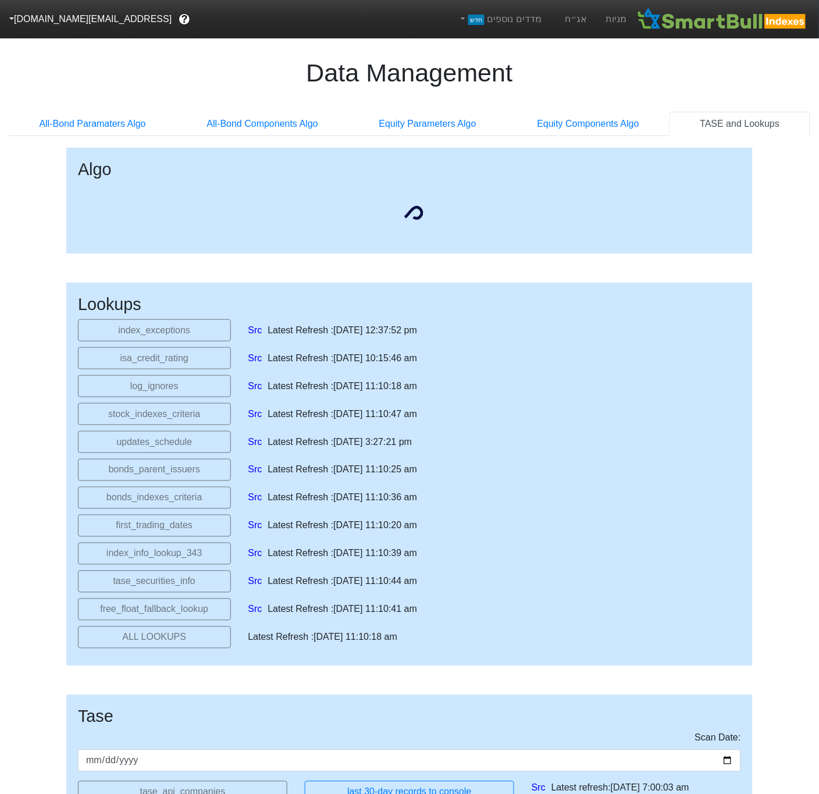
select select "2025-11-06T00:00:00.000Z"
select select "2025-09-29T00:00:00.000Z"
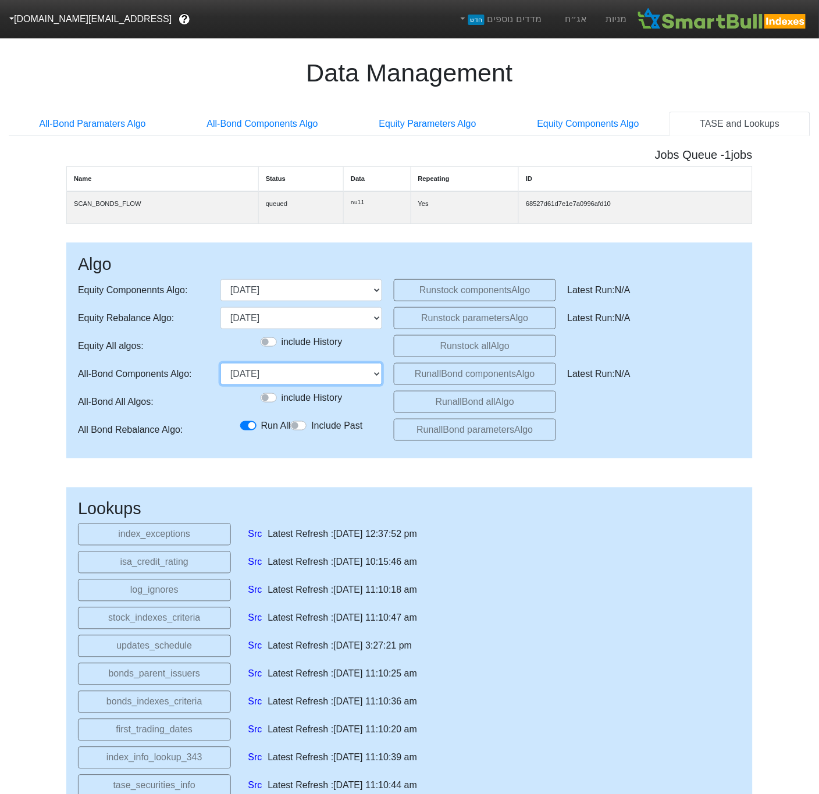
click at [329, 385] on select "[DATE] [DATE] [DATE] [DATE] [DATE] [DATE] [DATE] [DATE] [DATE] [DATE] [DATE] [D…" at bounding box center [301, 374] width 162 height 22
click at [589, 16] on link "אג״ח" at bounding box center [576, 19] width 41 height 38
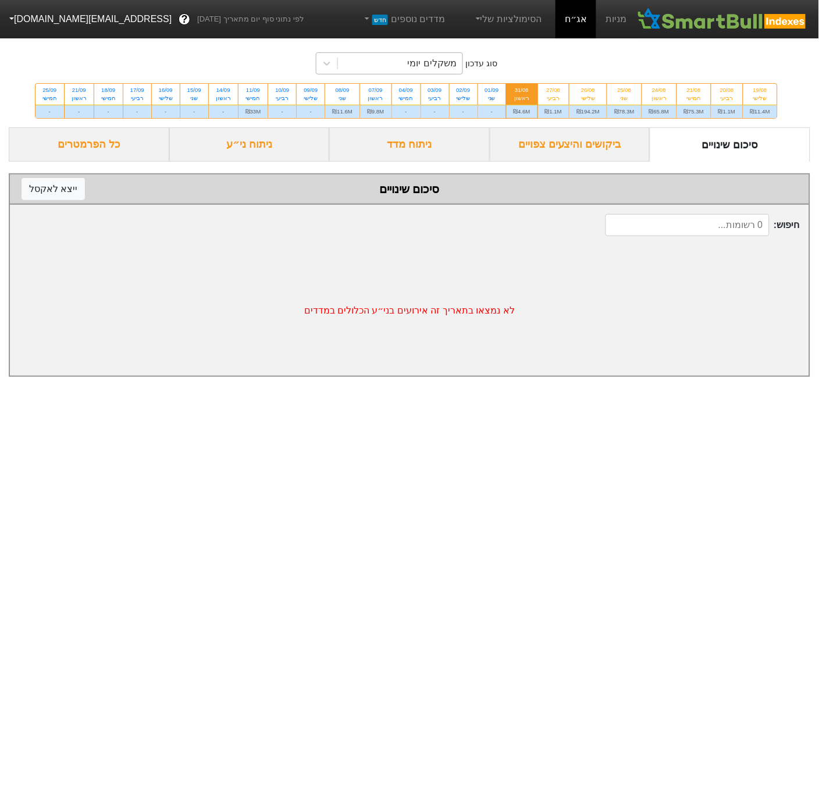
click at [401, 70] on div "משקלים יומי" at bounding box center [400, 63] width 124 height 21
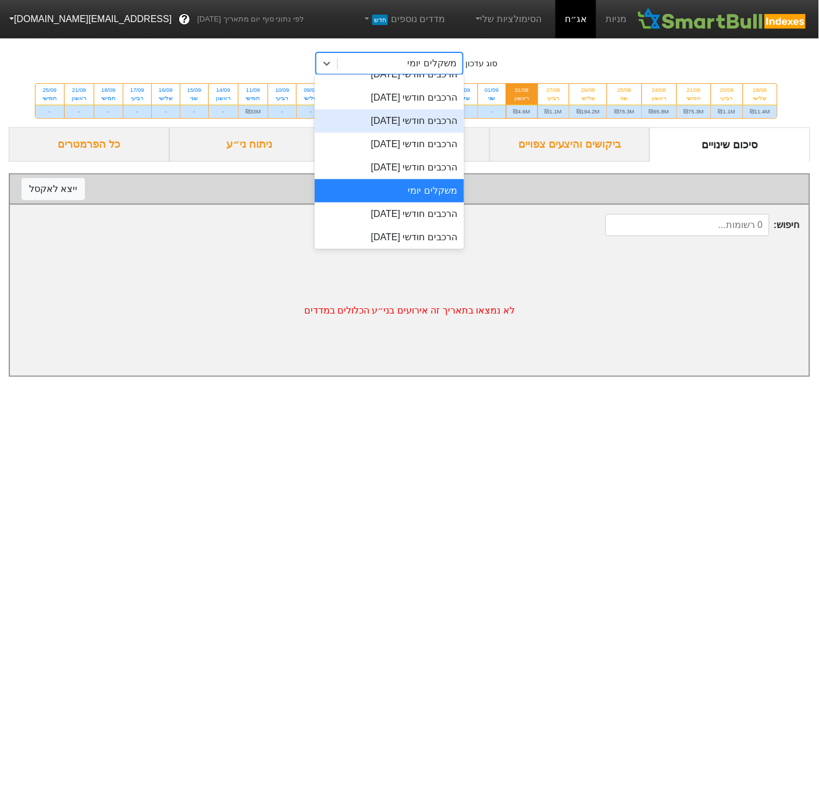
scroll to position [424, 0]
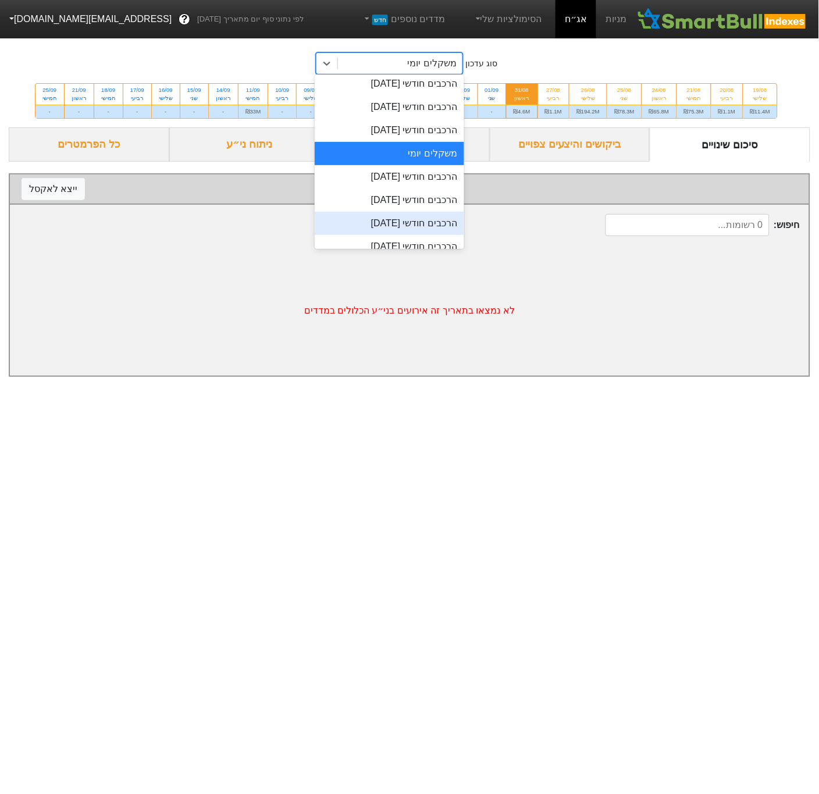
click at [404, 215] on div "הרכבים חודשי [DATE]" at bounding box center [390, 223] width 150 height 23
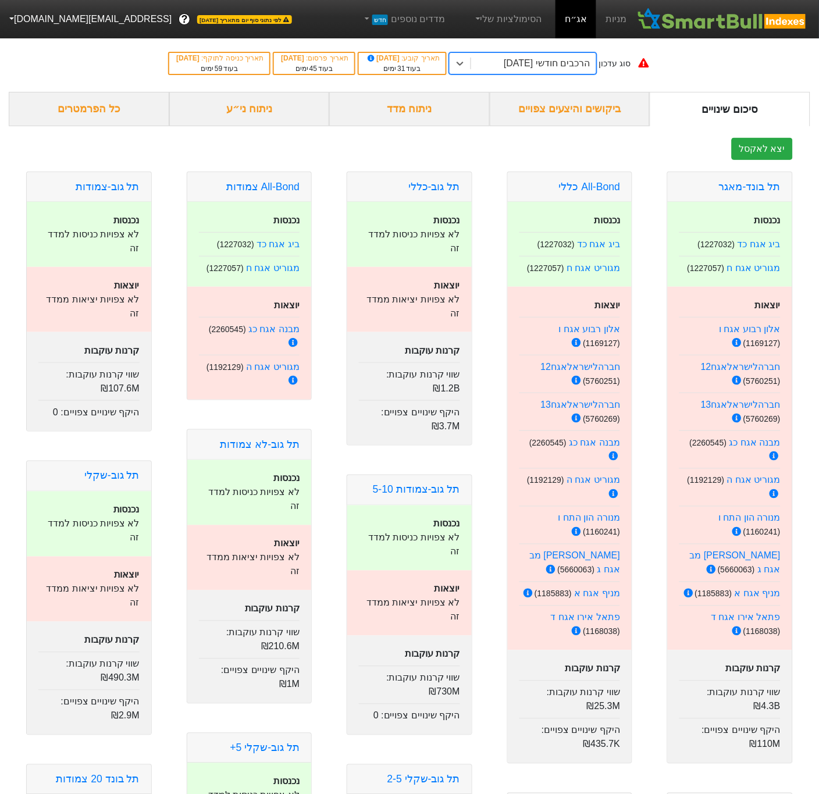
click at [243, 104] on div "ניתוח ני״ע" at bounding box center [249, 109] width 161 height 34
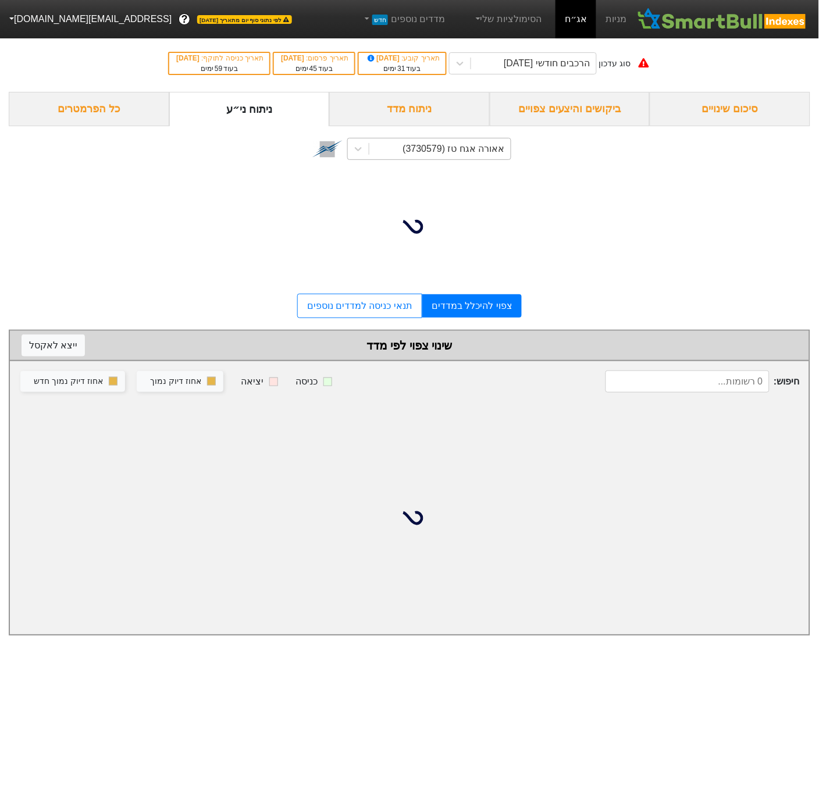
click at [412, 157] on div "אאורה אגח טז (3730579)" at bounding box center [439, 148] width 141 height 21
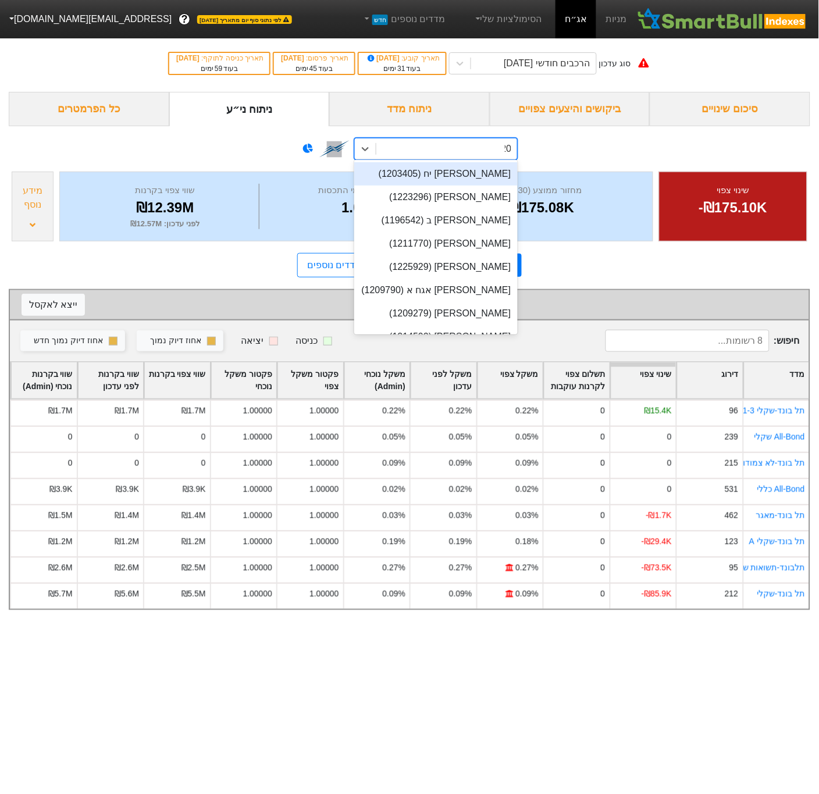
type input "204"
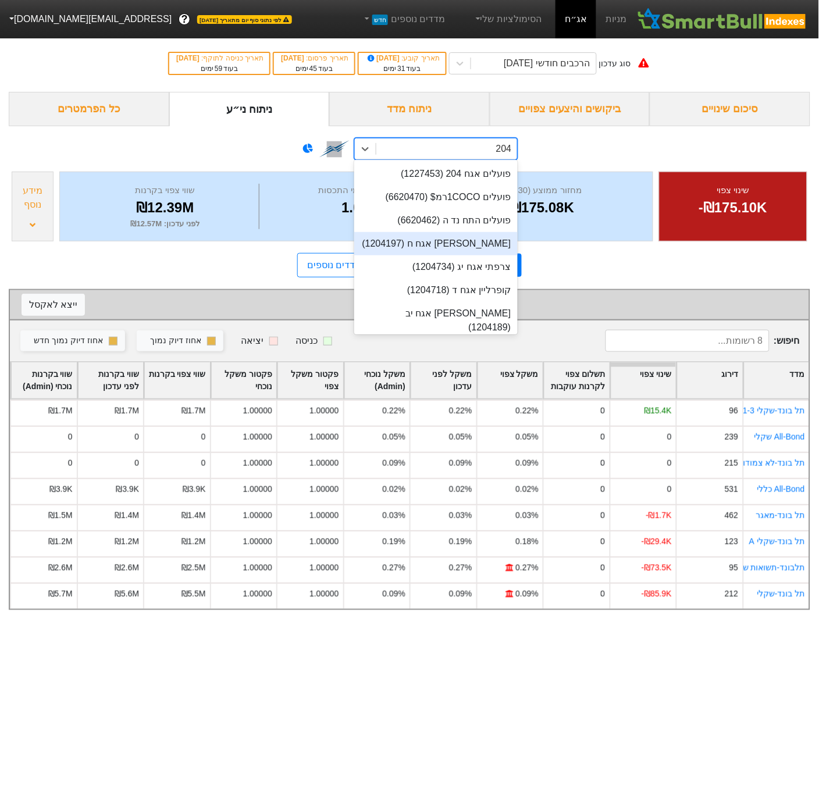
scroll to position [322, 0]
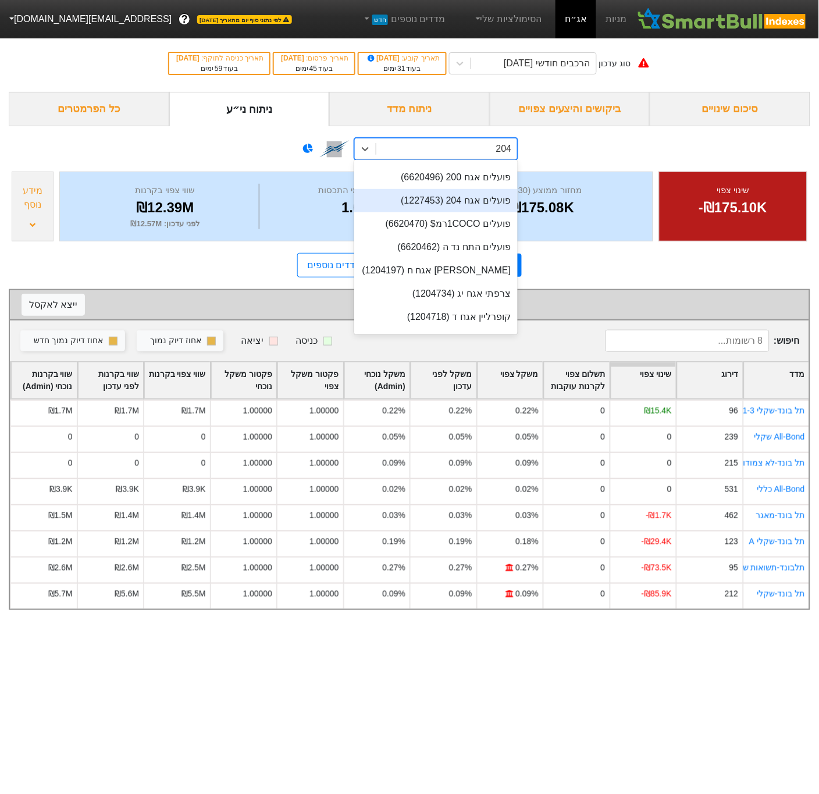
click at [488, 192] on div "פועלים אגח 204 (1227453)" at bounding box center [436, 200] width 164 height 23
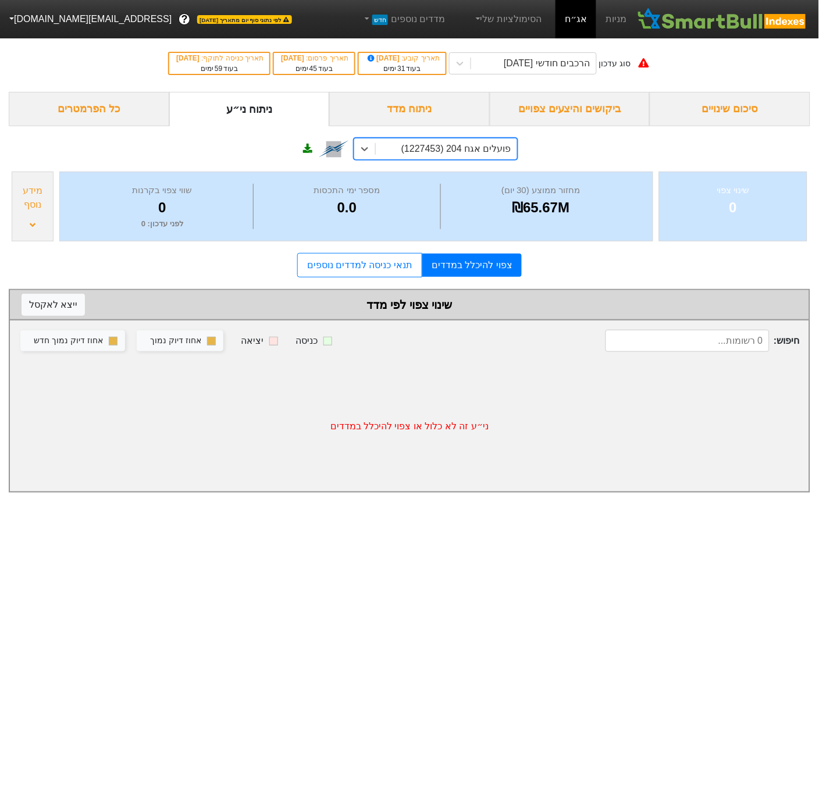
click at [35, 213] on div "מידע נוסף" at bounding box center [33, 207] width 42 height 70
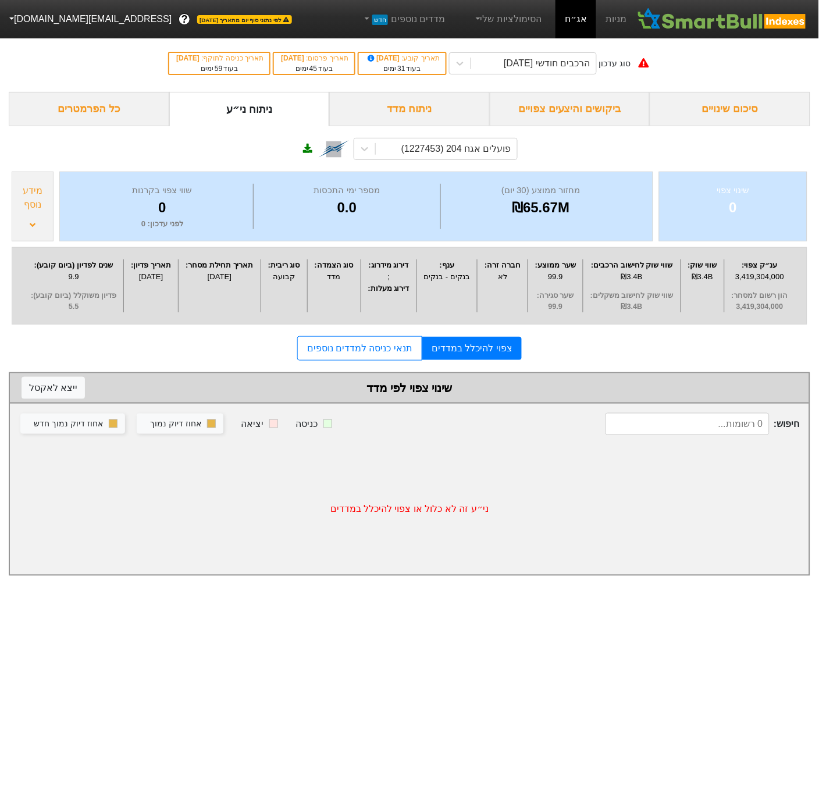
drag, startPoint x: 388, startPoint y: 282, endPoint x: 398, endPoint y: 280, distance: 10.6
click at [398, 280] on div ";" at bounding box center [388, 277] width 49 height 12
click at [197, 18] on span "לפי נתוני סוף יום מתאריך [DATE]" at bounding box center [244, 19] width 94 height 9
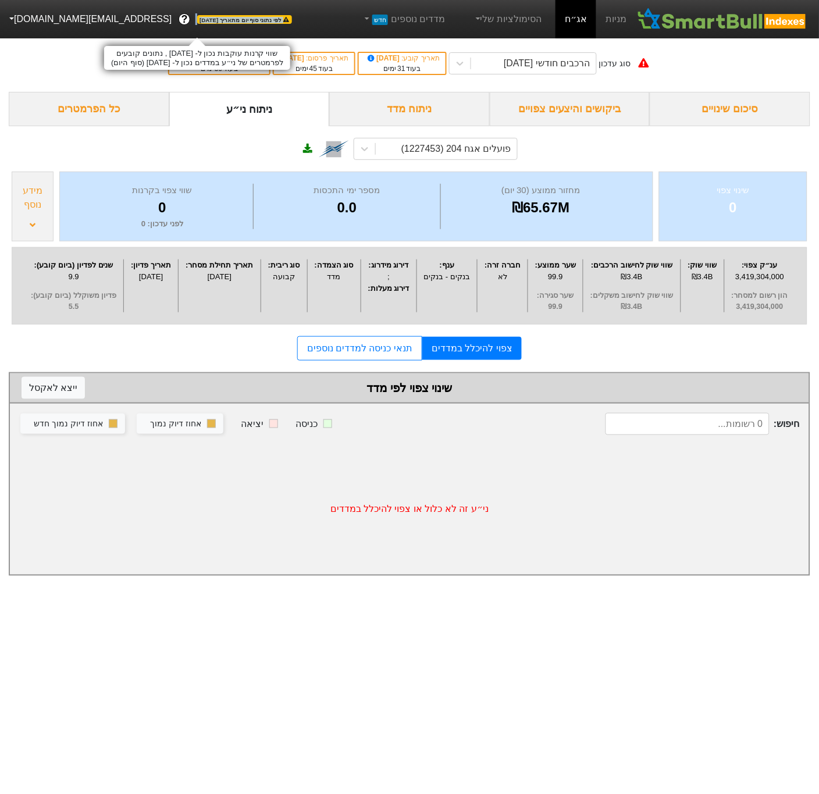
click at [197, 18] on span "לפי נתוני סוף יום מתאריך [DATE]" at bounding box center [244, 19] width 94 height 9
copy span "לפי נתוני סוף יום מתאריך [DATE]"
click at [54, 25] on button "[EMAIL_ADDRESS][DOMAIN_NAME]" at bounding box center [89, 19] width 179 height 21
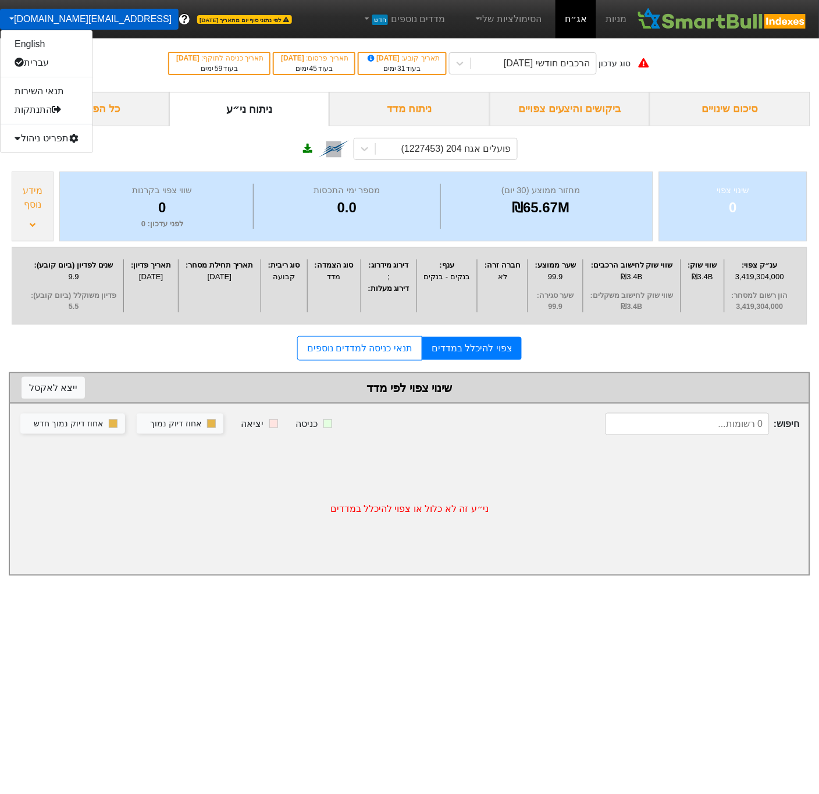
click at [31, 141] on div "תפריט ניהול" at bounding box center [47, 138] width 92 height 19
click at [27, 160] on link "טעינת נתונים" at bounding box center [47, 157] width 92 height 19
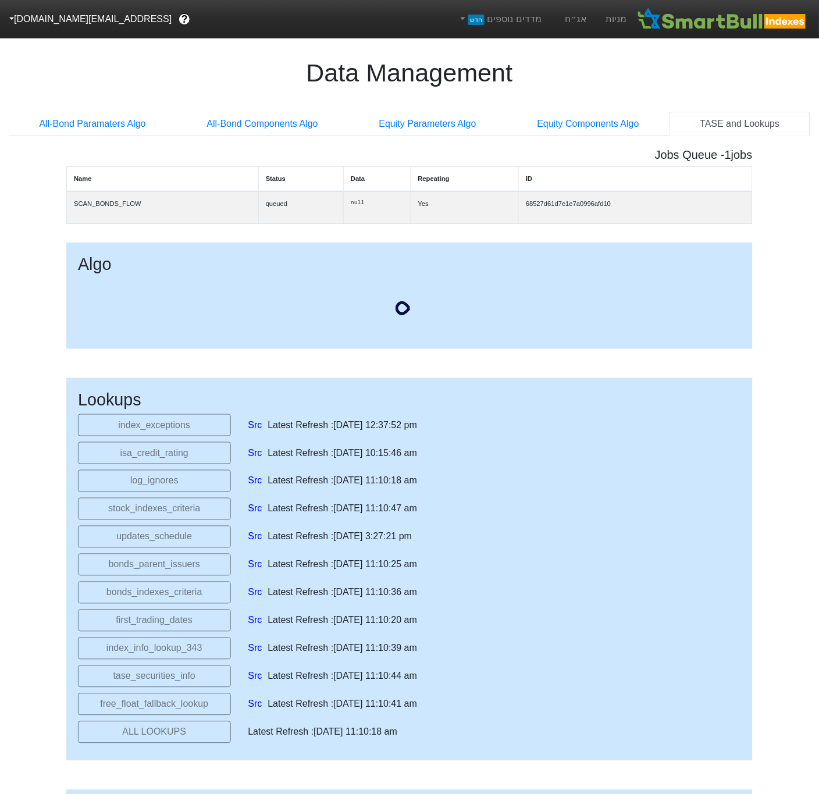
select select "[DATE]T00:00:00.000Z"
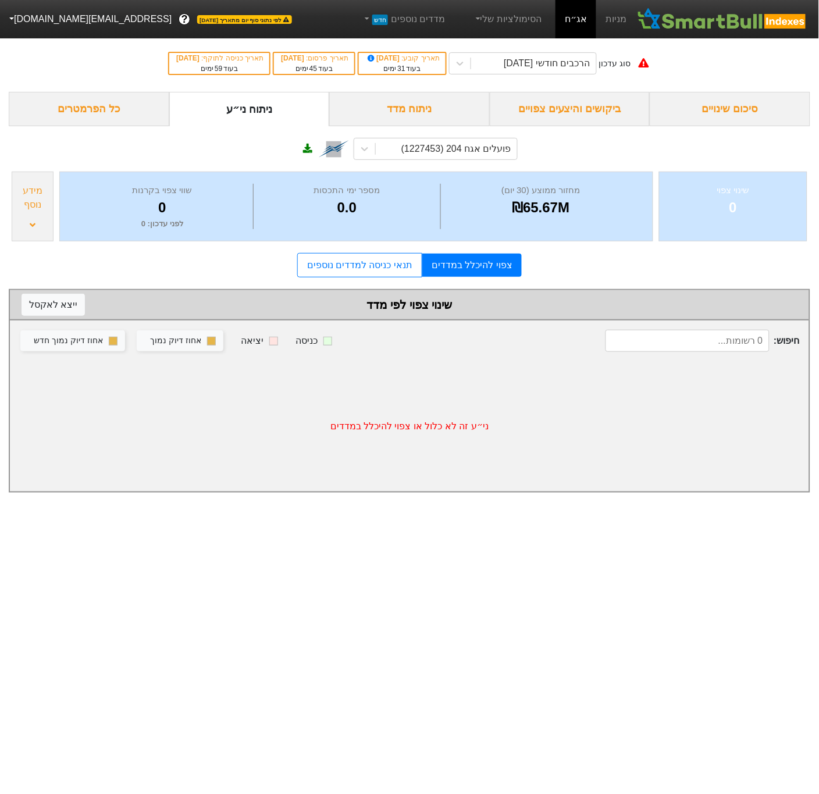
click at [35, 201] on div "מידע נוסף" at bounding box center [32, 198] width 35 height 28
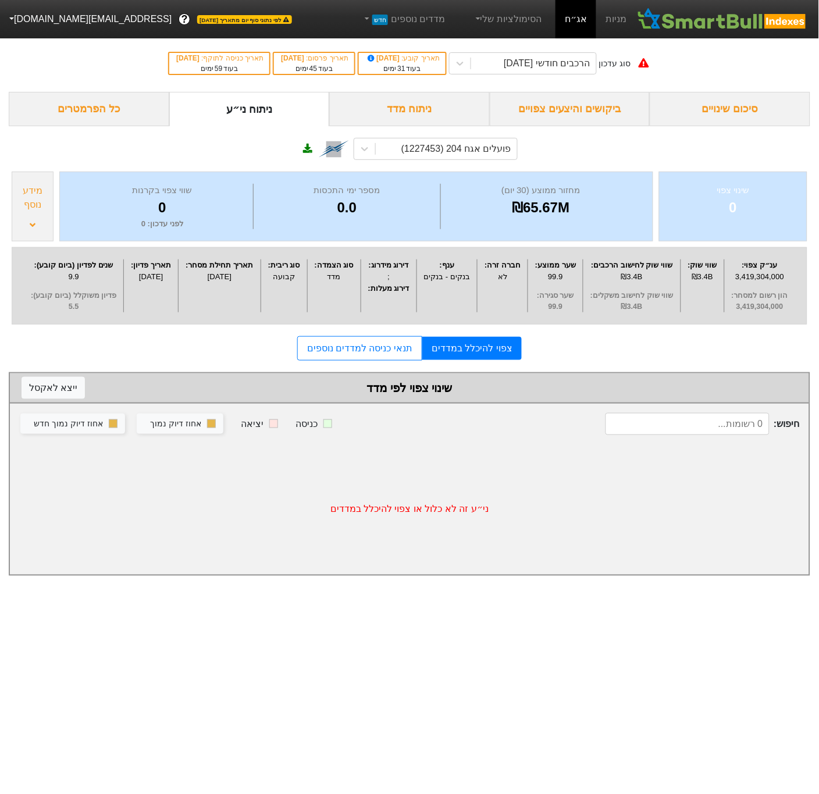
click at [35, 201] on div "מידע נוסף" at bounding box center [32, 198] width 35 height 28
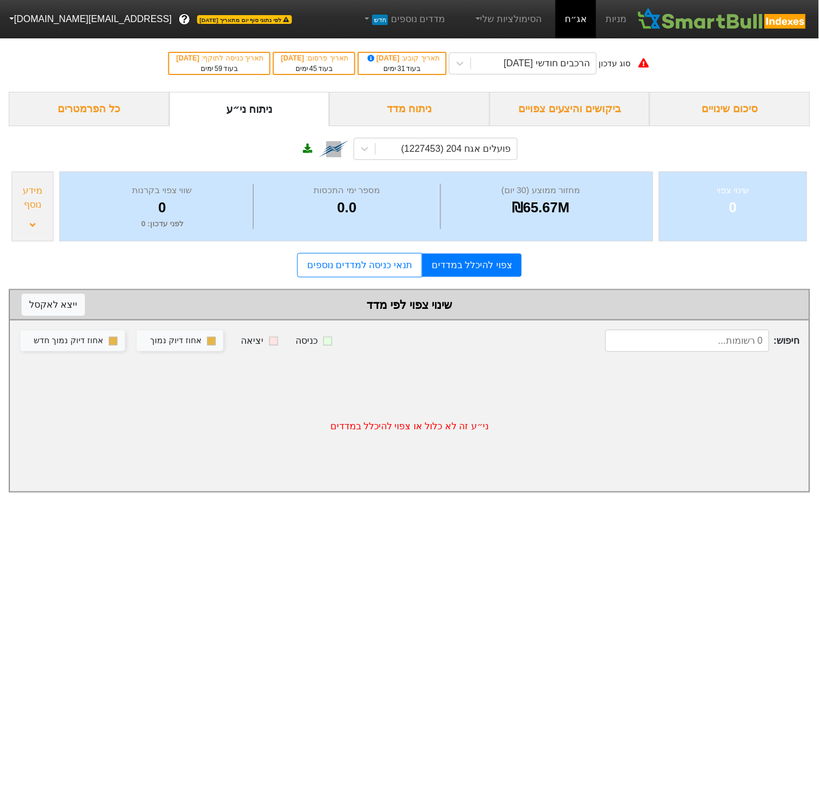
click at [42, 30] on nav "מניות אג״ח הסימולציות שלי מדדים נוספים חדש לפי נתוני סוף יום מתאריך [DATE] ? [E…" at bounding box center [409, 19] width 819 height 38
click at [56, 11] on button "[EMAIL_ADDRESS][DOMAIN_NAME]" at bounding box center [89, 19] width 179 height 21
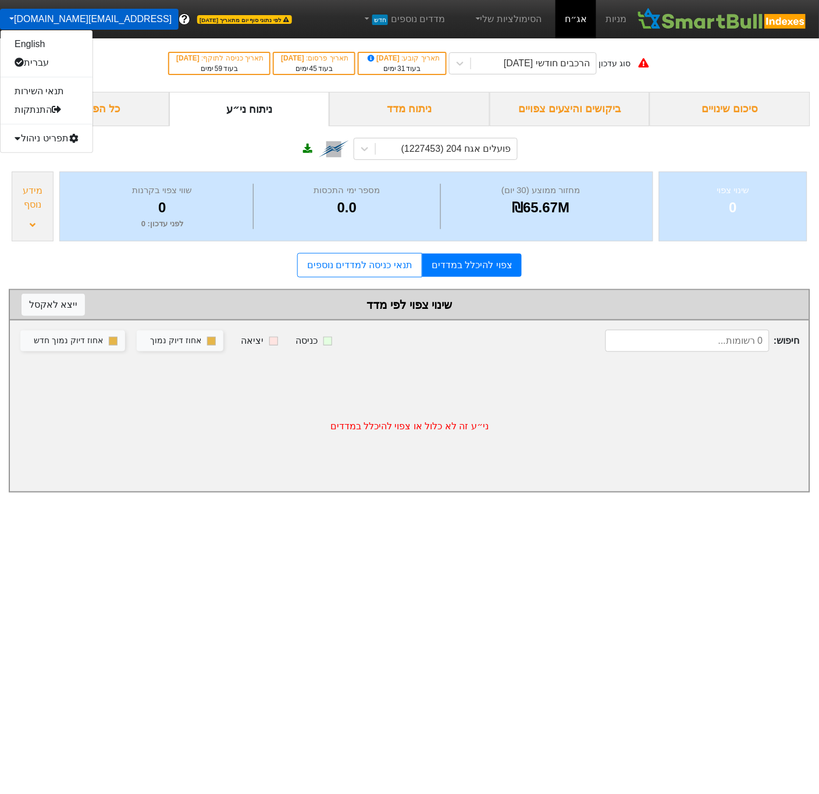
click at [57, 143] on div "תפריט ניהול" at bounding box center [47, 138] width 92 height 19
click at [56, 148] on link "טעינת נתונים" at bounding box center [47, 157] width 92 height 19
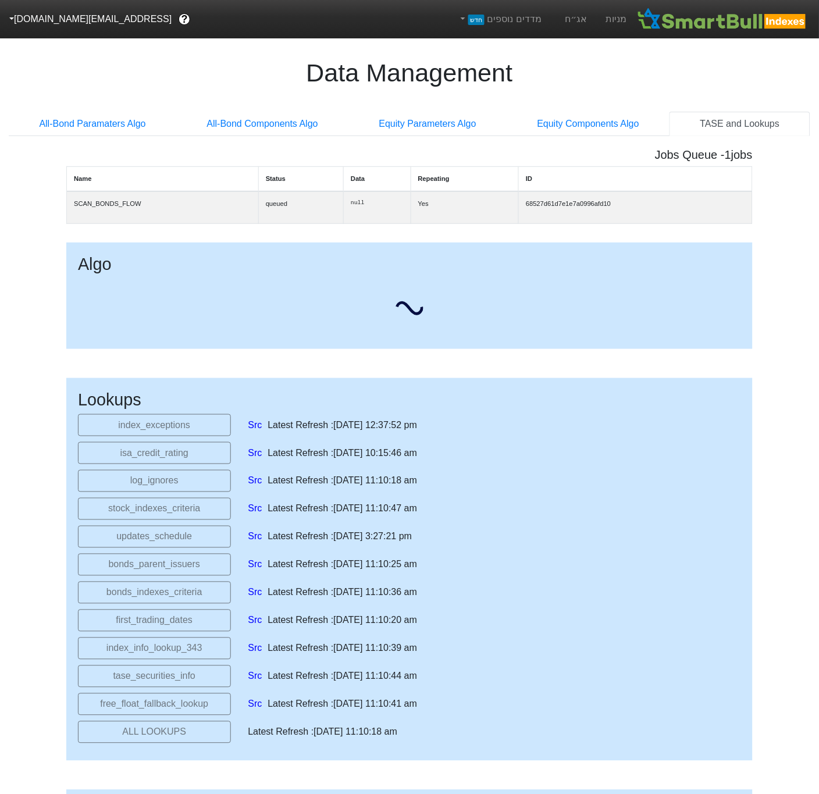
select select "[DATE]T00:00:00.000Z"
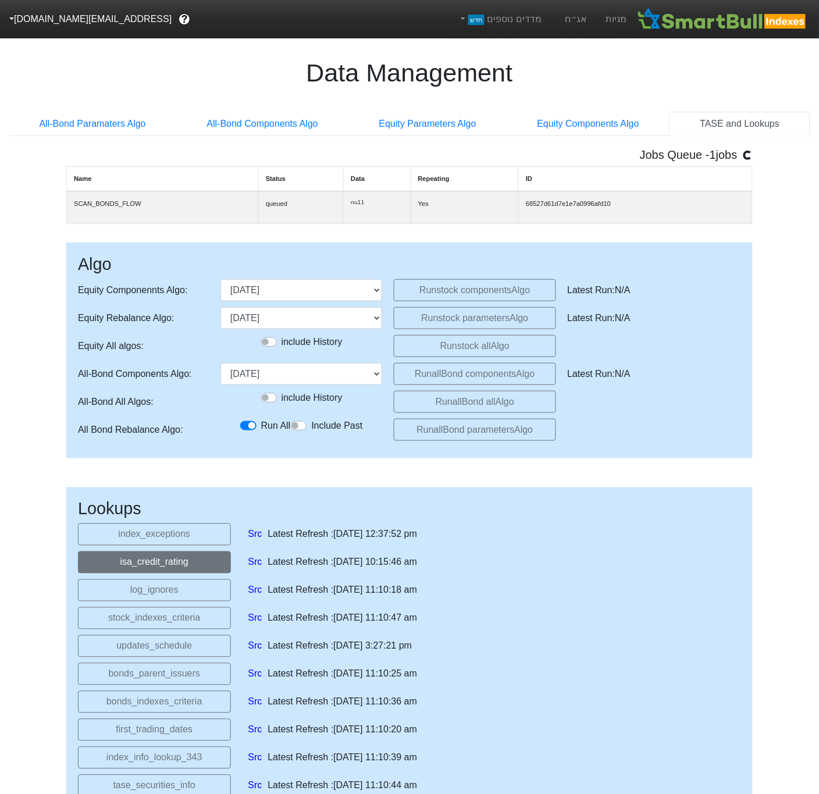
click at [202, 572] on button "isa_credit_rating" at bounding box center [154, 562] width 153 height 22
click at [329, 378] on select "[DATE] [DATE] [DATE] [DATE] [DATE] [DATE] [DATE] [DATE] [DATE] [DATE] [DATE] [D…" at bounding box center [301, 374] width 162 height 22
select select "[DATE]T00:00:00.000Z"
click at [220, 369] on select "[DATE] [DATE] [DATE] [DATE] [DATE] [DATE] [DATE] [DATE] [DATE] [DATE] [DATE] [D…" at bounding box center [301, 374] width 162 height 22
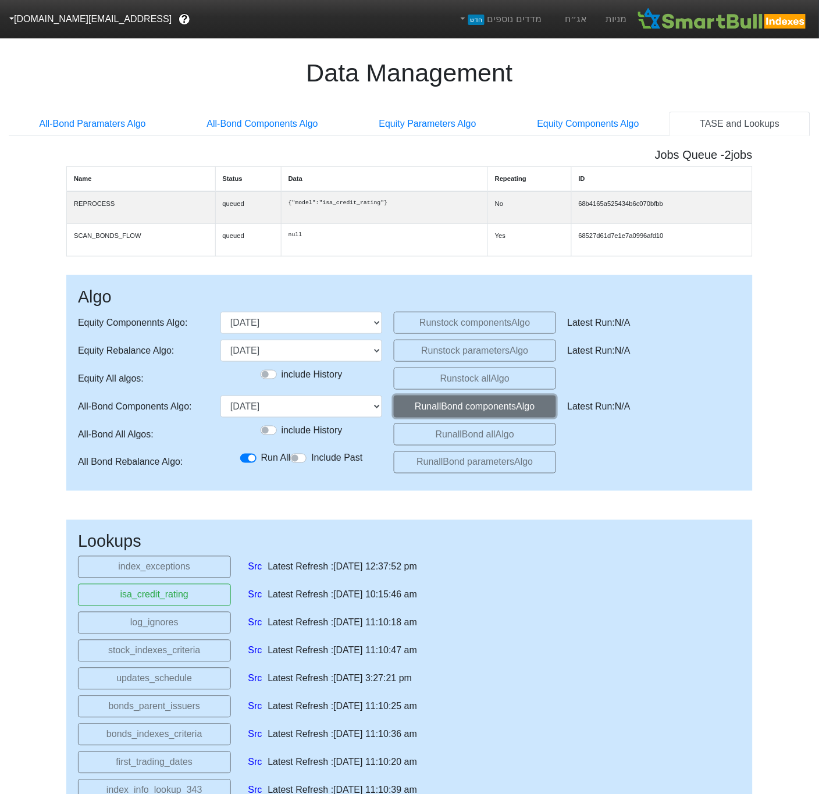
click at [459, 415] on button "Run allBond components Algo" at bounding box center [475, 407] width 162 height 22
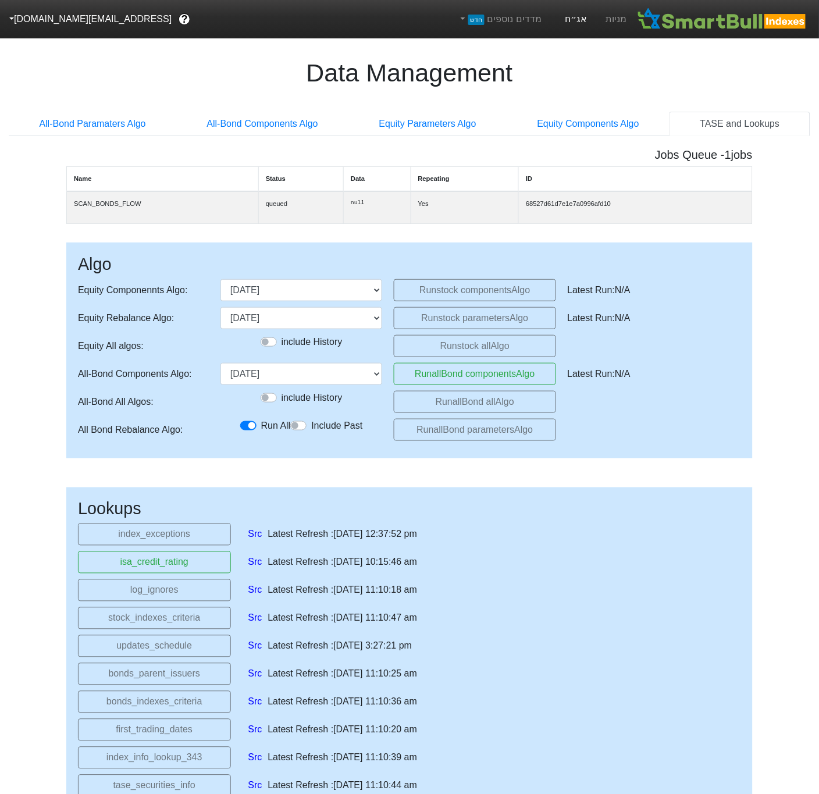
click at [578, 17] on link "אג״ח" at bounding box center [576, 19] width 41 height 38
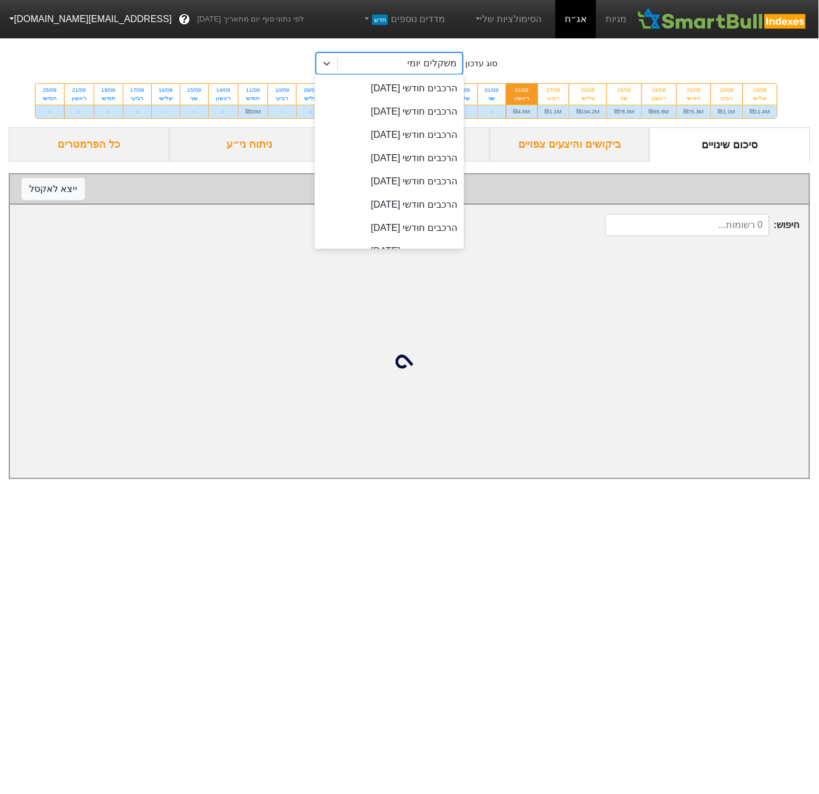
click at [449, 68] on div "משקלים יומי" at bounding box center [432, 63] width 49 height 14
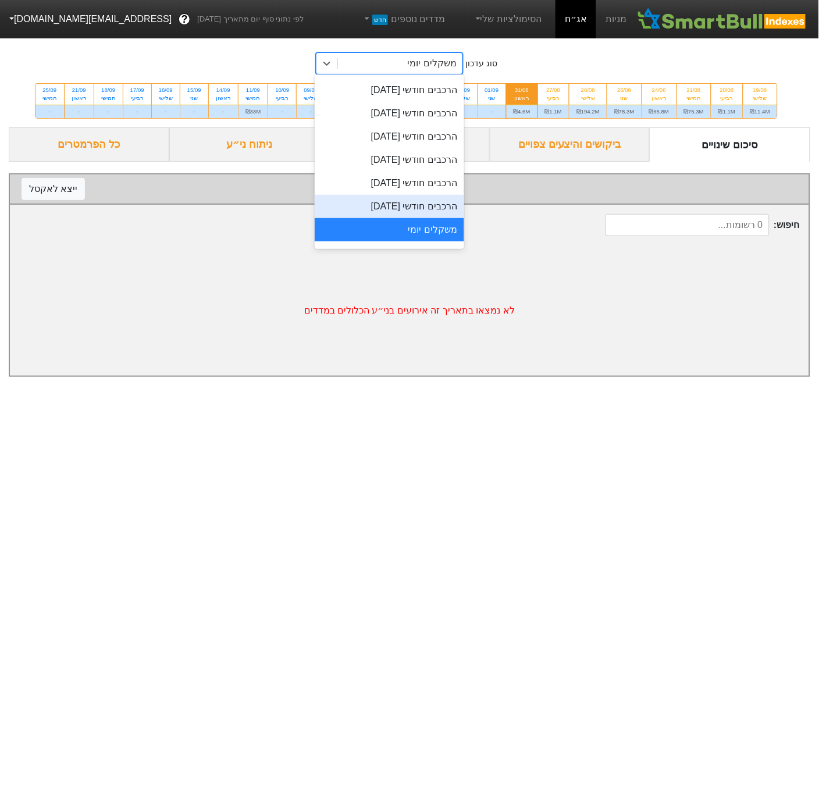
scroll to position [408, 0]
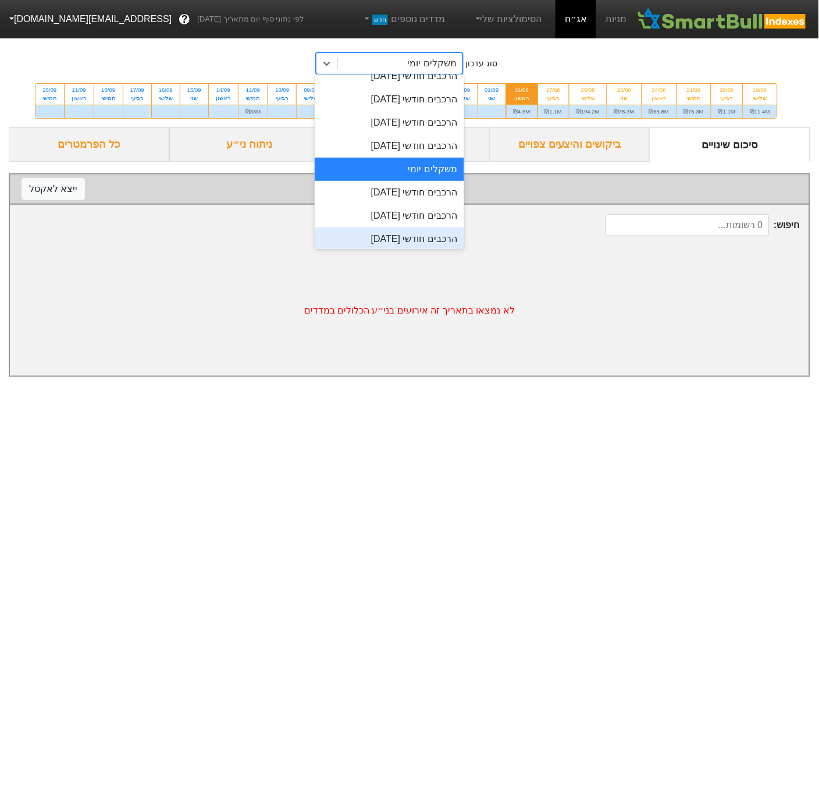
click at [432, 232] on div "הרכבים חודשי [DATE]" at bounding box center [390, 238] width 150 height 23
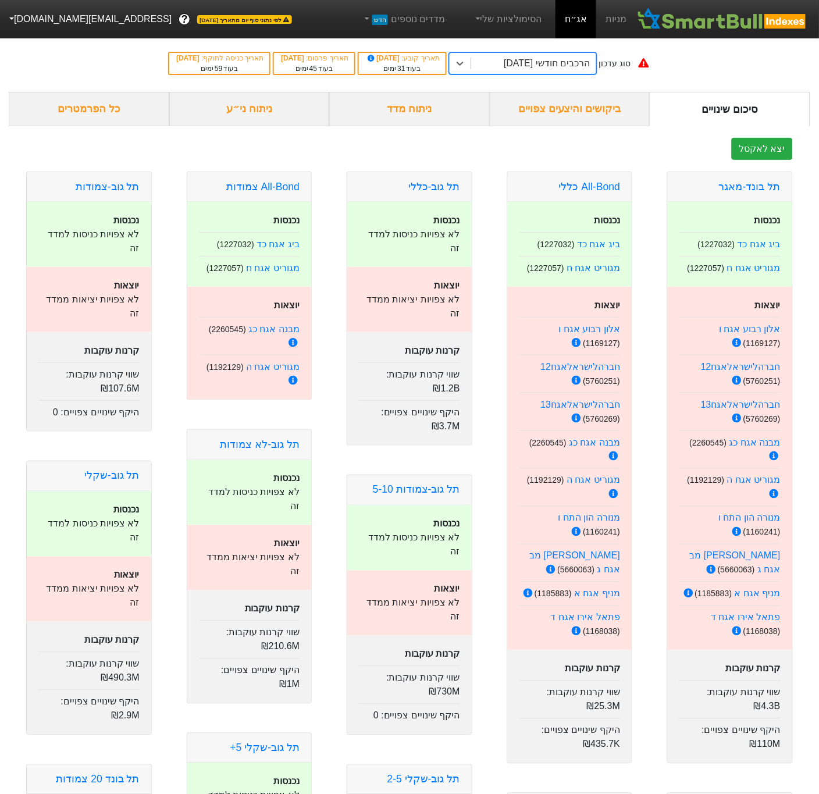
click at [260, 108] on div "ניתוח ני״ע" at bounding box center [249, 109] width 161 height 34
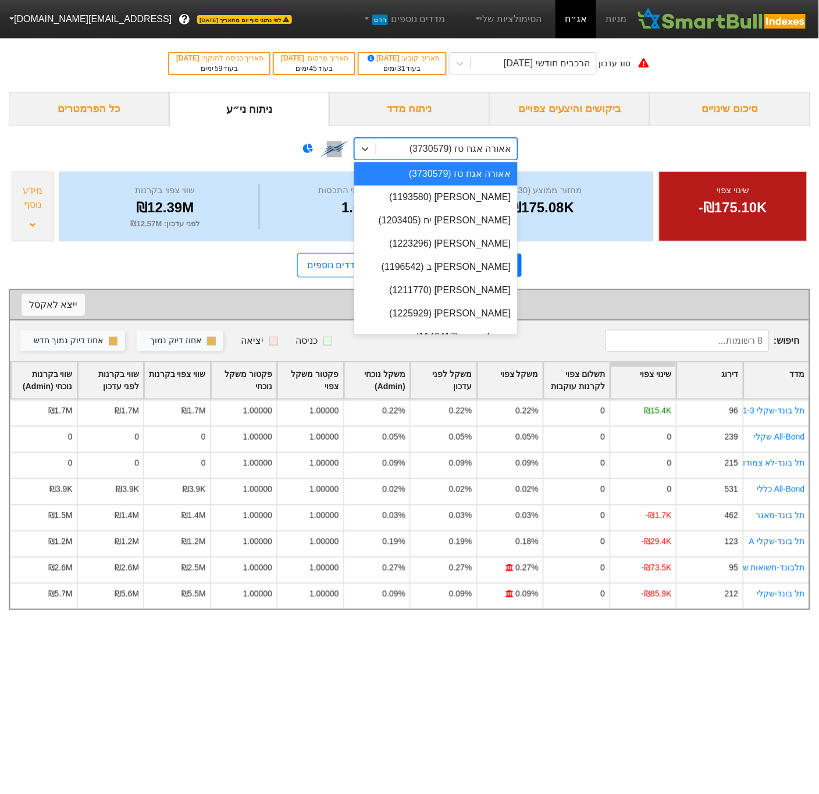
click at [435, 157] on div "אאורה אגח טז (3730579)" at bounding box center [446, 148] width 141 height 21
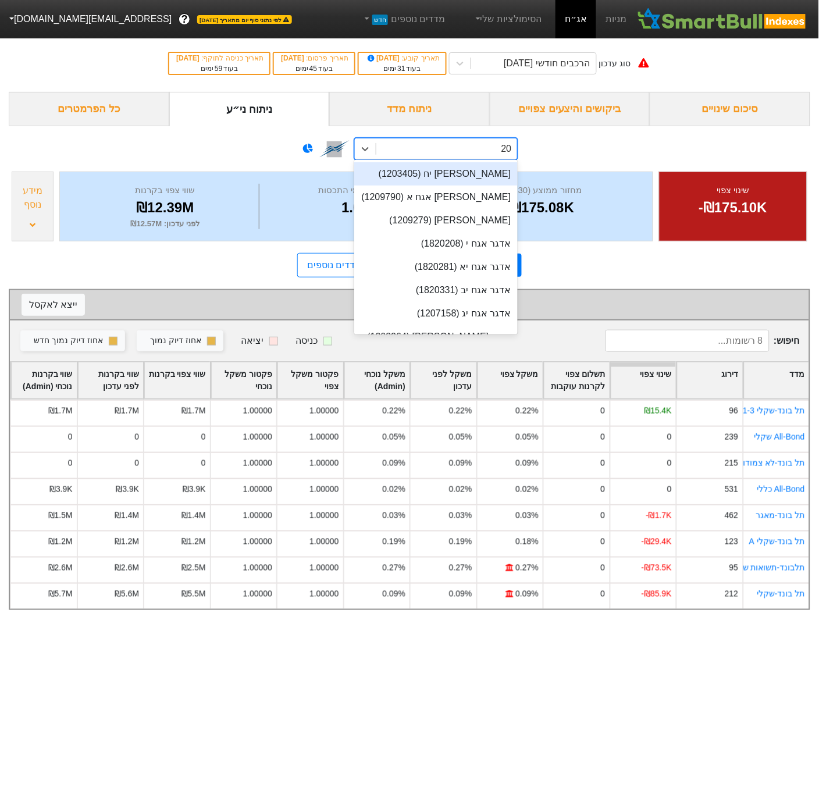
type input "204"
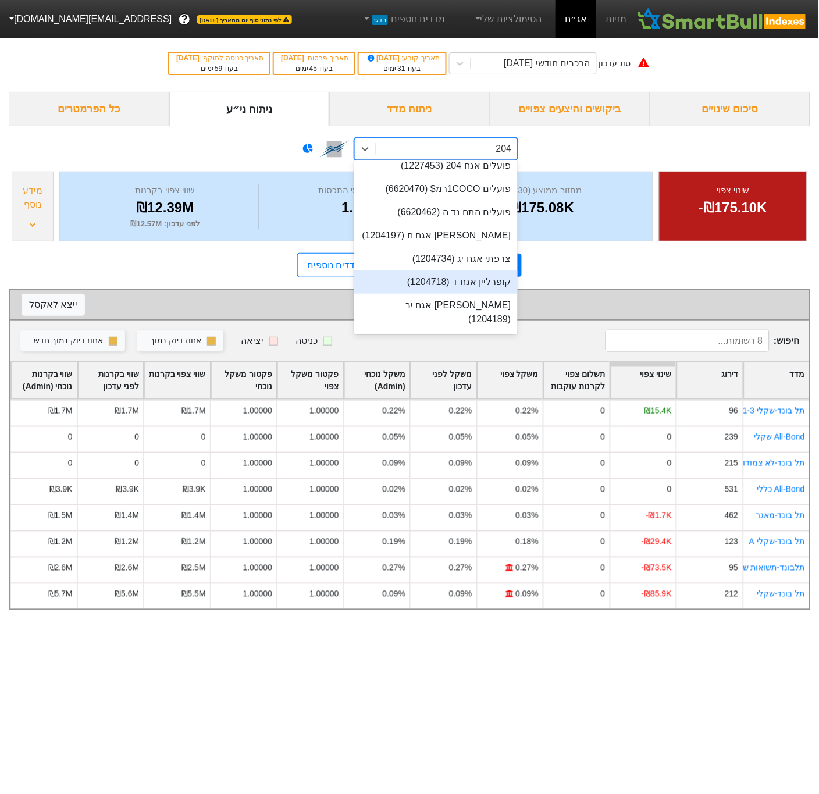
scroll to position [349, 0]
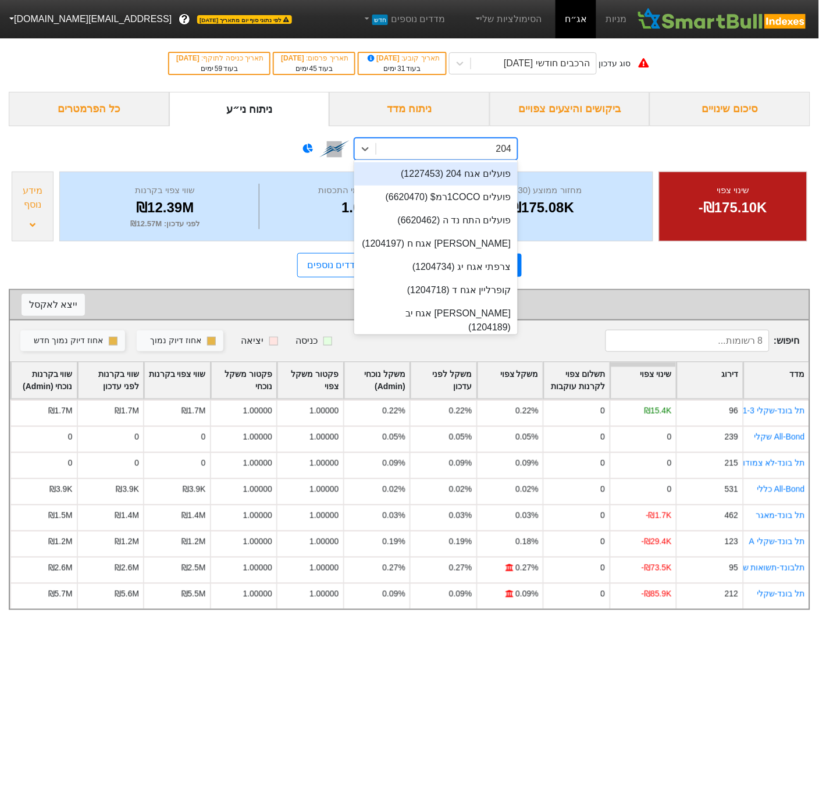
click at [465, 169] on div "פועלים אגח 204 (1227453)" at bounding box center [436, 173] width 164 height 23
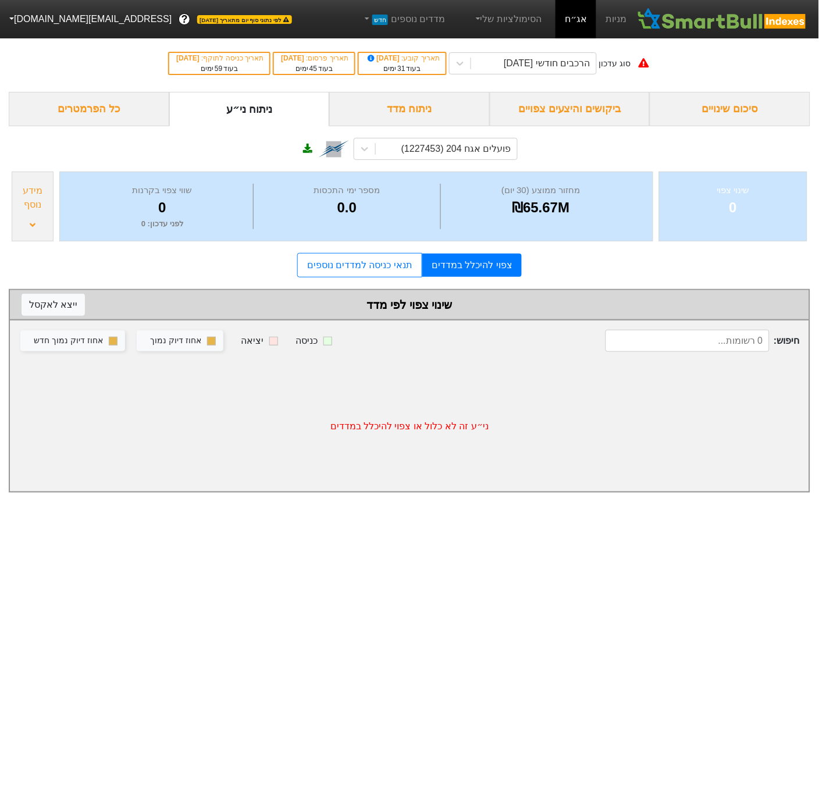
click at [45, 219] on div "מידע נוסף" at bounding box center [33, 207] width 42 height 70
